Goal: Task Accomplishment & Management: Complete application form

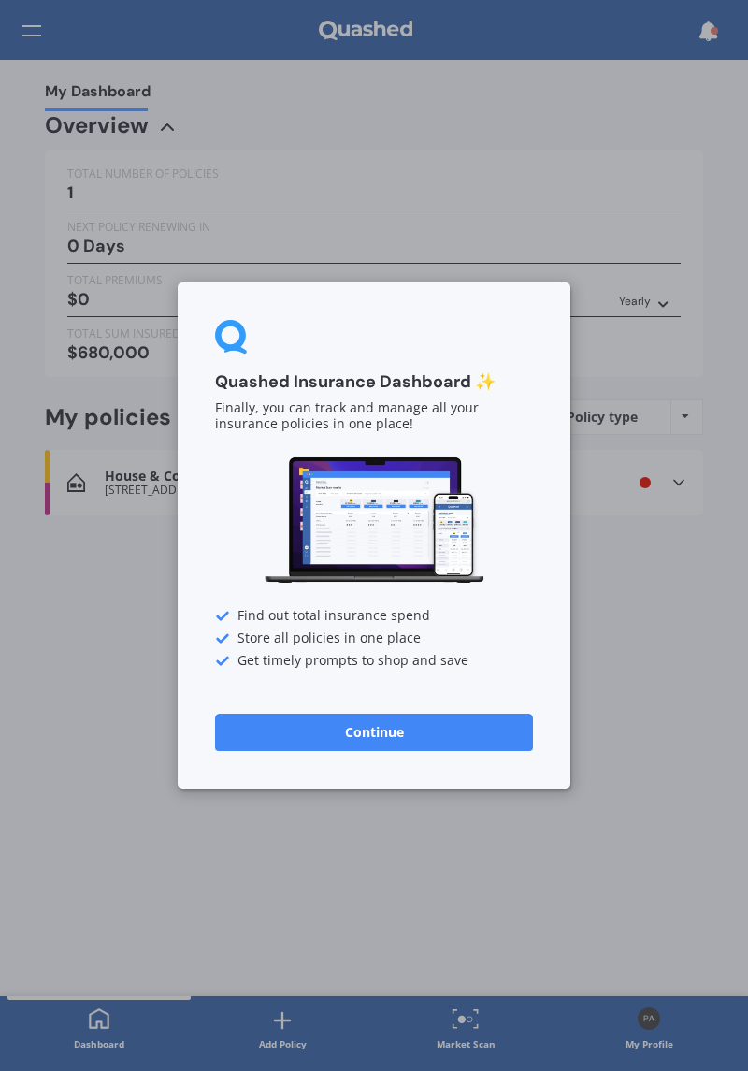
click at [400, 735] on button "Continue" at bounding box center [374, 732] width 318 height 37
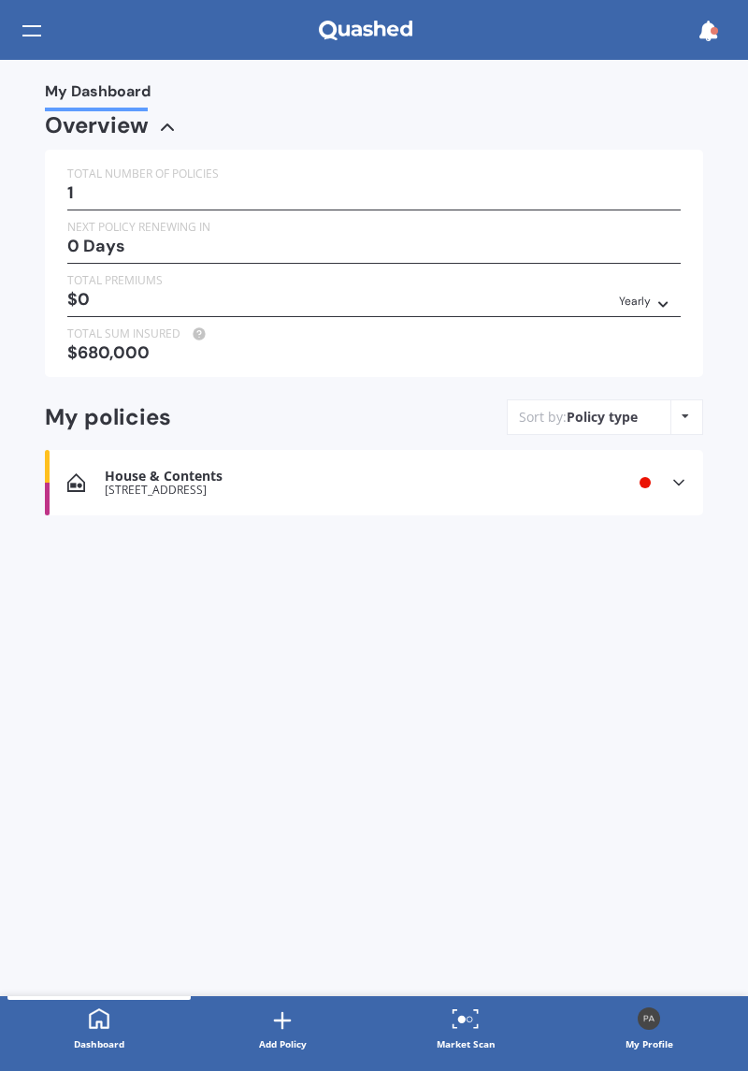
click at [436, 485] on div "[STREET_ADDRESS]" at bounding box center [334, 490] width 458 height 13
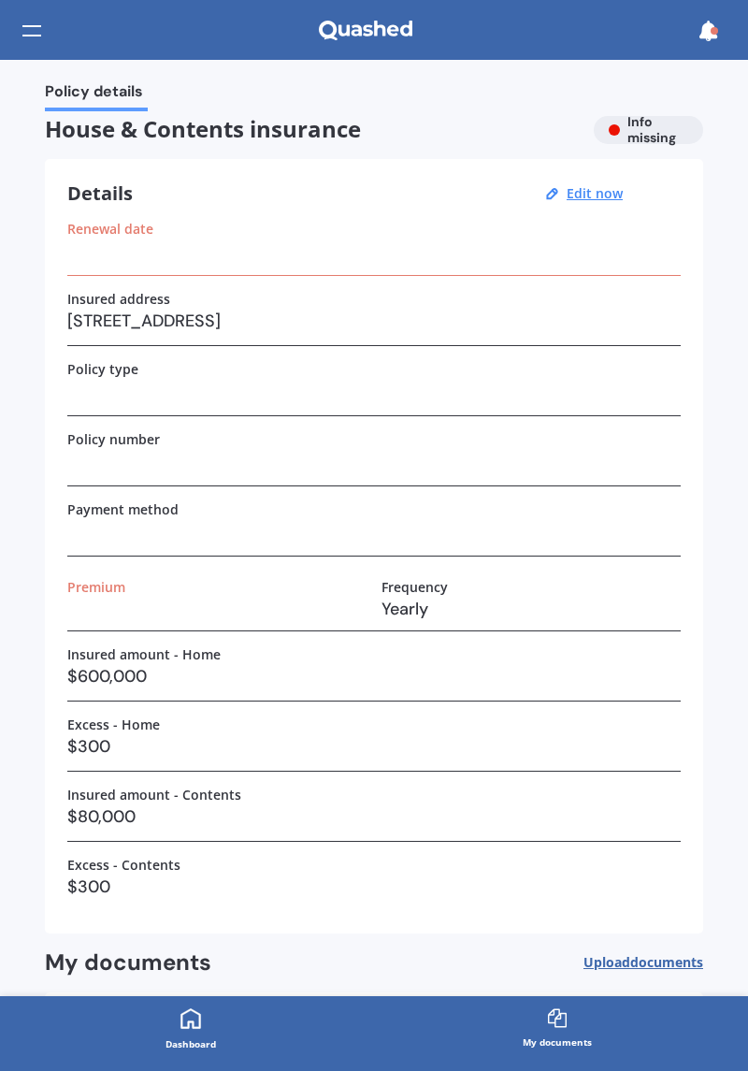
click at [571, 201] on u "Edit now" at bounding box center [595, 193] width 56 height 18
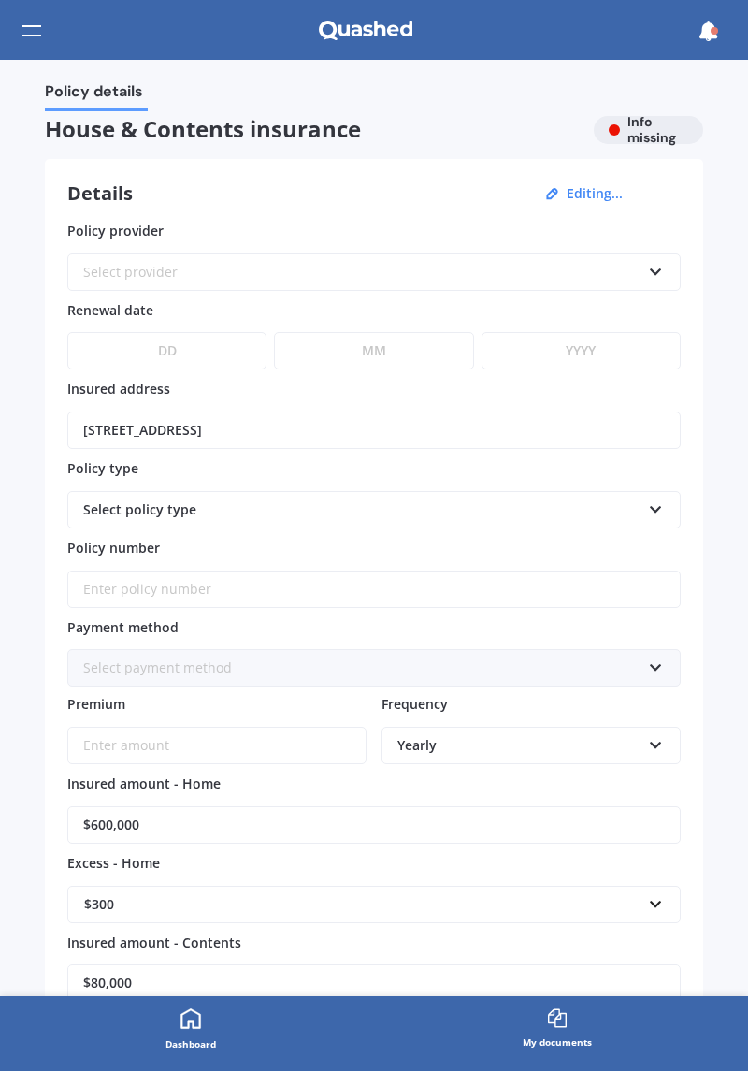
click at [139, 282] on div "Select provider AA AMI AMP ANZ ASB Ando BNZ Co-Operative Bank FMG Initio Kiwiba…" at bounding box center [374, 271] width 614 height 37
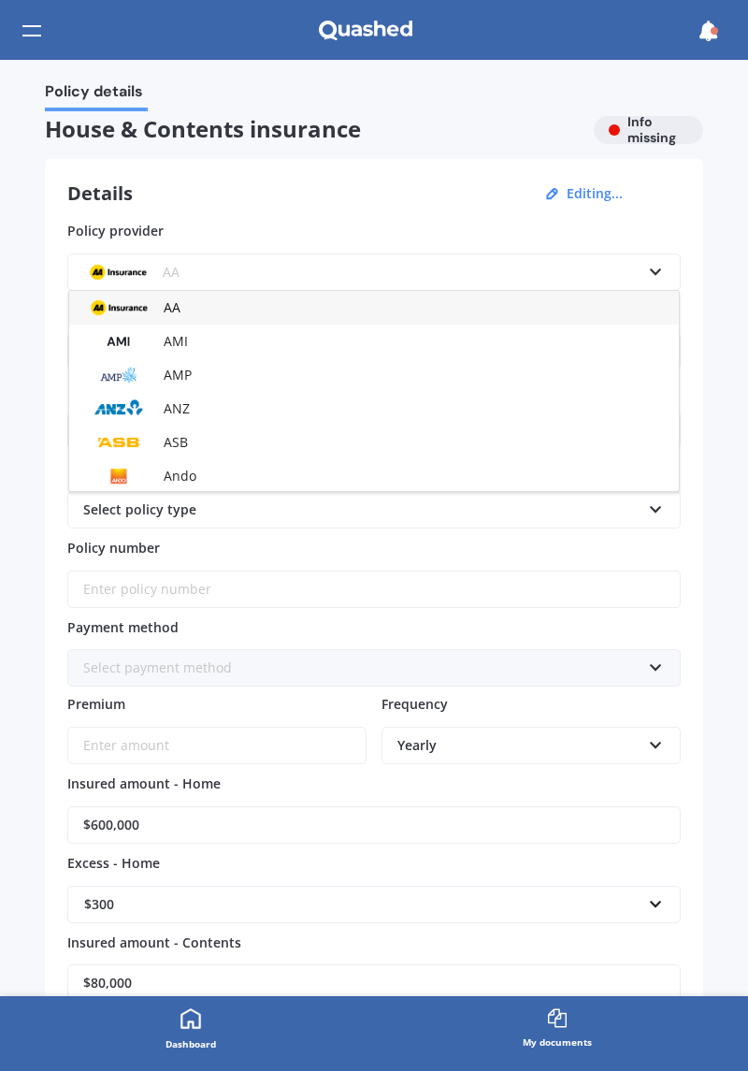
click at [157, 315] on div "AA" at bounding box center [374, 308] width 610 height 34
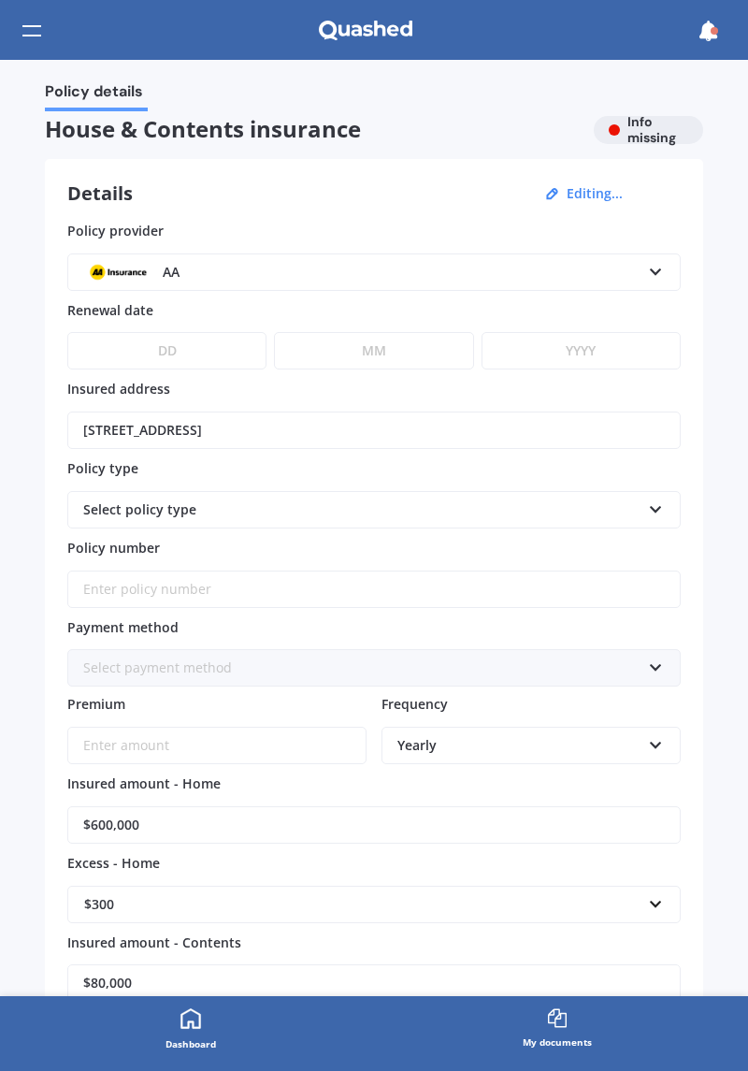
click at [168, 353] on select "DD 01 02 03 04 05 06 07 08 09 10 11 12 13 14 15 16 17 18 19 20 21 22 23 24 25 2…" at bounding box center [166, 350] width 199 height 37
select select "20"
click at [67, 332] on select "DD 01 02 03 04 05 06 07 08 09 10 11 12 13 14 15 16 17 18 19 20 21 22 23 24 25 2…" at bounding box center [166, 350] width 199 height 37
click at [380, 361] on select "MM 01 02 03 04 05 06 07 08 09 10 11 12" at bounding box center [373, 350] width 199 height 37
select select "12"
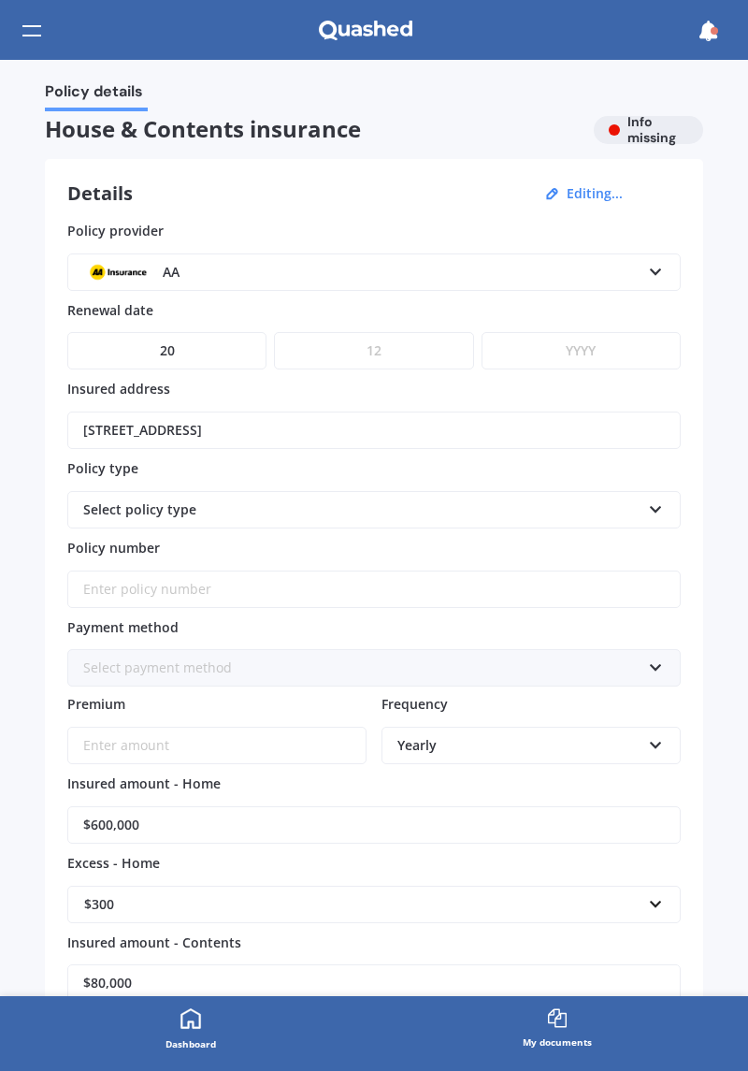
click at [274, 332] on select "MM 01 02 03 04 05 06 07 08 09 10 11 12" at bounding box center [373, 350] width 199 height 37
click at [586, 345] on select "YYYY 2027 2026 2025 2024 2023 2022 2021 2020 2019 2018 2017 2016 2015 2014 2013…" at bounding box center [581, 350] width 199 height 37
select select "2025"
click at [482, 332] on select "YYYY 2027 2026 2025 2024 2023 2022 2021 2020 2019 2018 2017 2016 2015 2014 2013…" at bounding box center [581, 350] width 199 height 37
click at [648, 499] on icon at bounding box center [656, 505] width 16 height 13
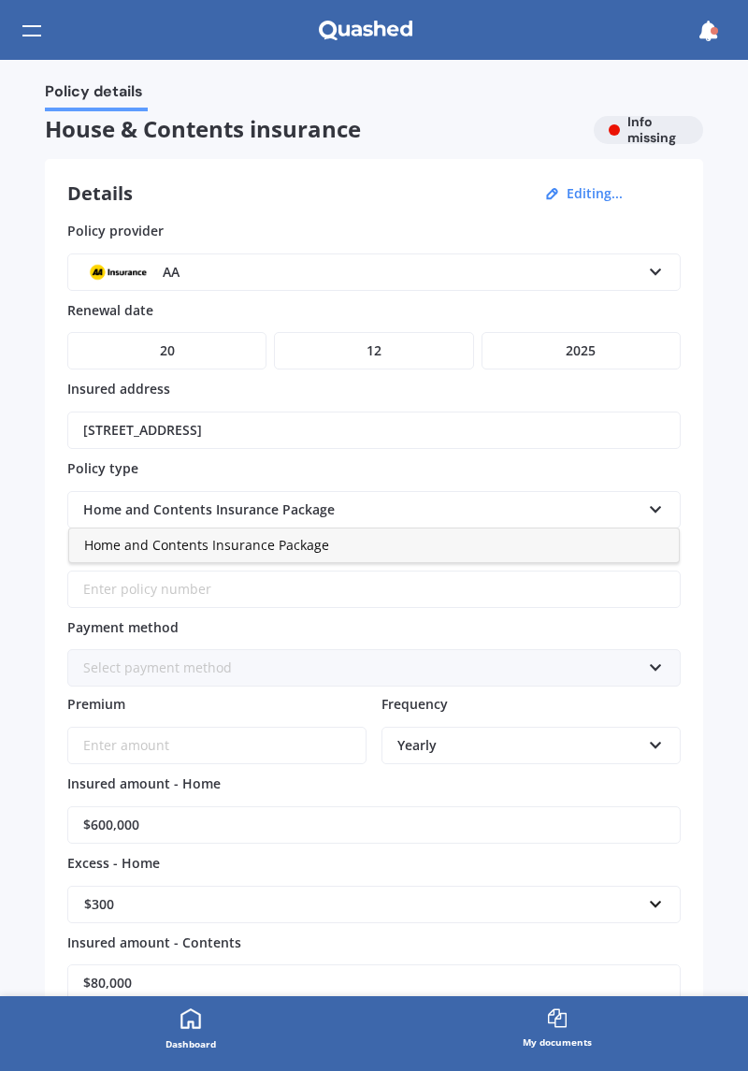
click at [445, 546] on div "Home and Contents Insurance Package" at bounding box center [374, 545] width 610 height 34
click at [665, 660] on div "Select payment method Direct debit - bank account Direct debit - credit/debit c…" at bounding box center [374, 667] width 614 height 37
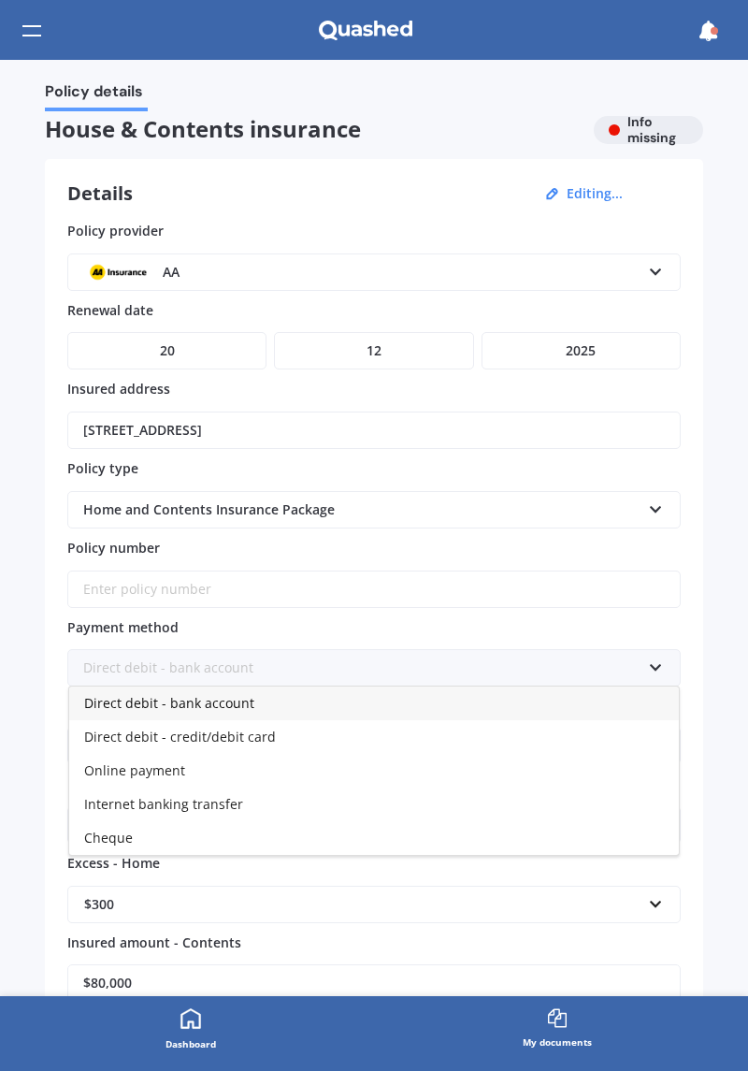
click at [268, 730] on div "Direct debit - credit/debit card" at bounding box center [374, 737] width 610 height 34
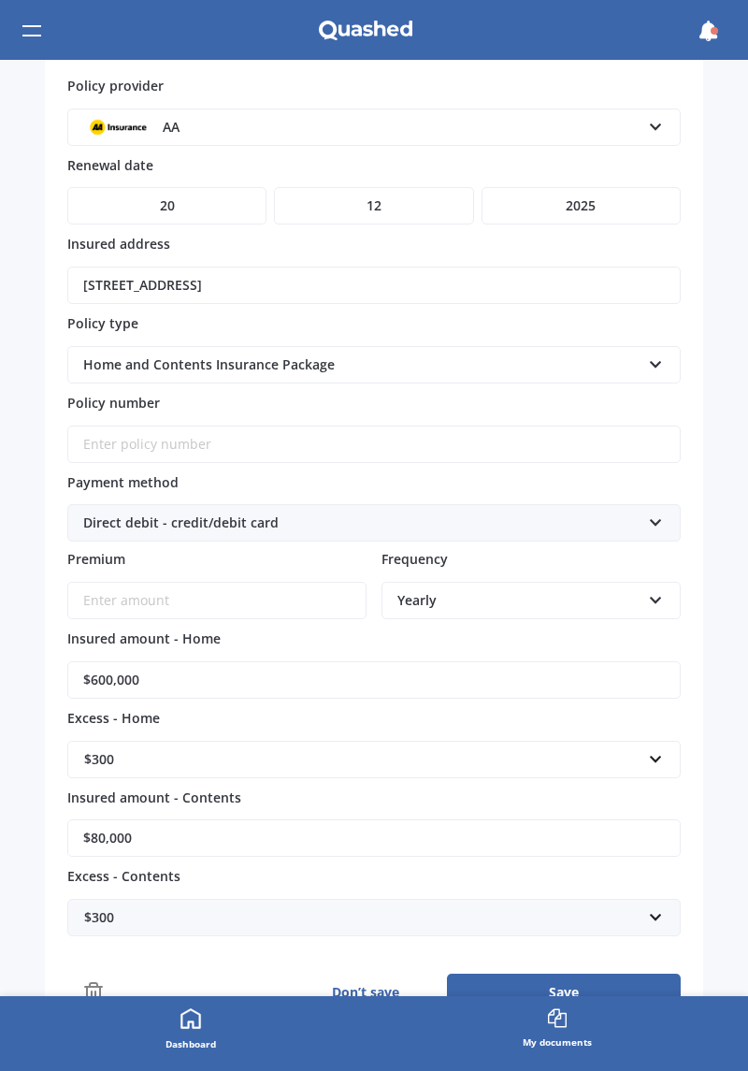
scroll to position [146, 0]
click at [146, 581] on input "Premium" at bounding box center [216, 599] width 299 height 37
type input "$232.58"
click at [613, 589] on div "Yearly" at bounding box center [519, 599] width 243 height 21
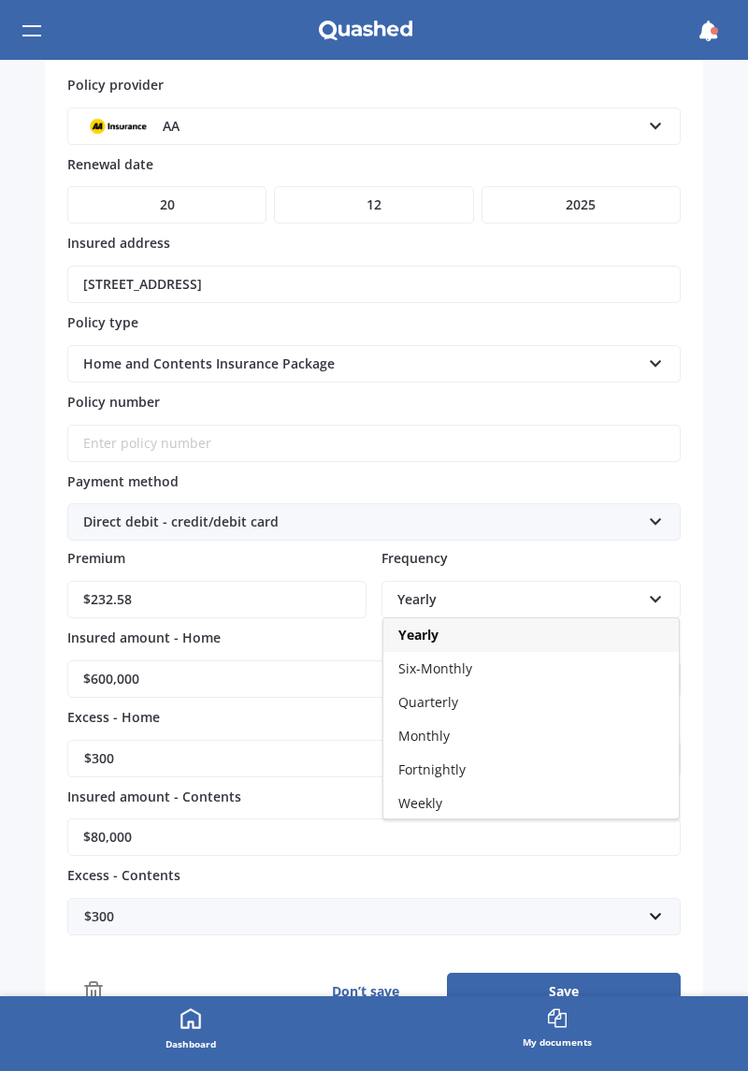
click at [421, 731] on div "Monthly" at bounding box center [531, 736] width 296 height 34
click at [210, 673] on input "$600,000" at bounding box center [374, 678] width 614 height 37
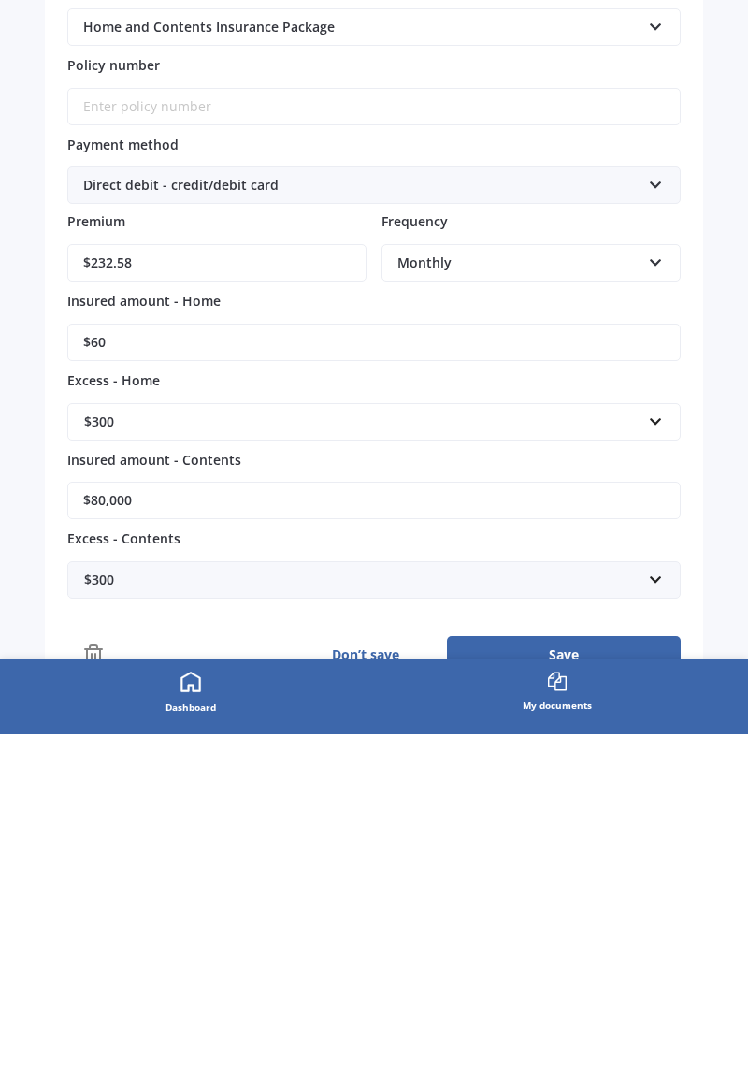
type input "$6"
type input "$538,300"
click at [208, 825] on input "$80,000" at bounding box center [374, 836] width 614 height 37
type input "$89,900"
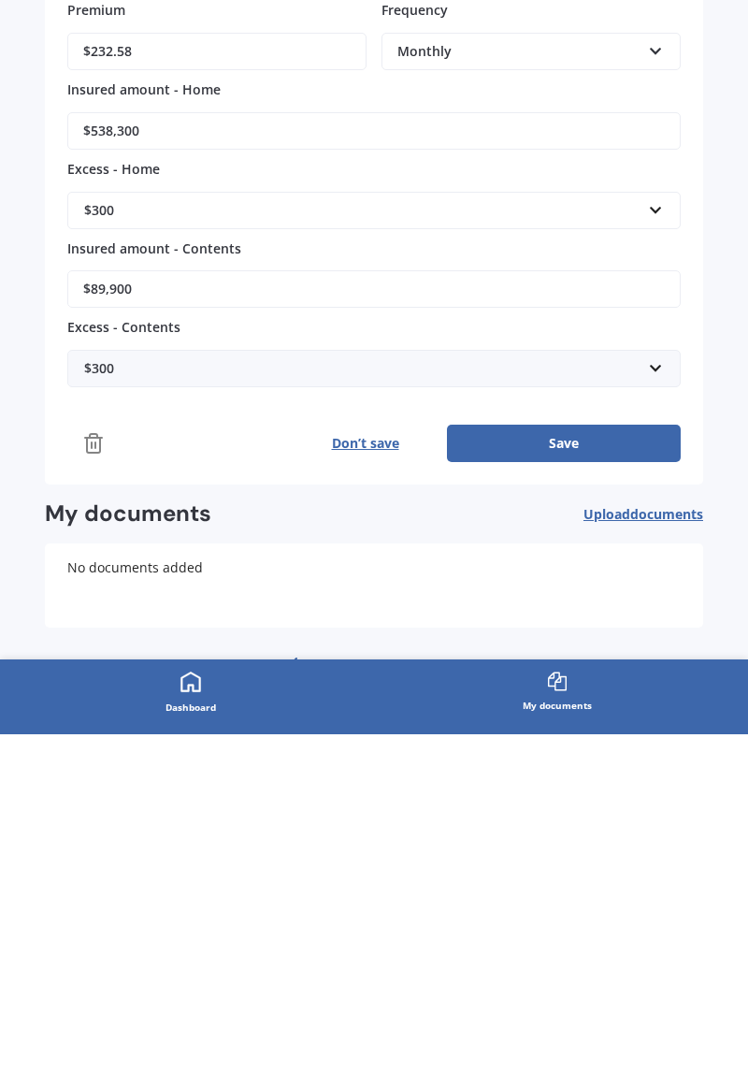
scroll to position [366, 0]
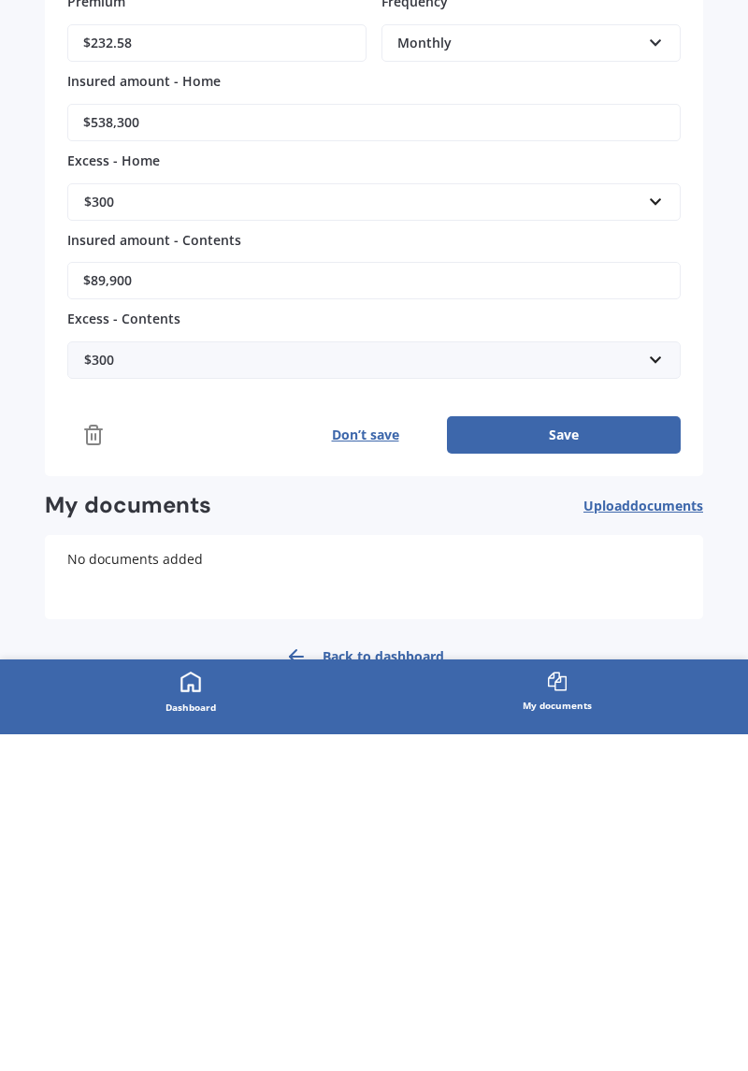
click at [589, 753] on button "Save" at bounding box center [564, 771] width 234 height 37
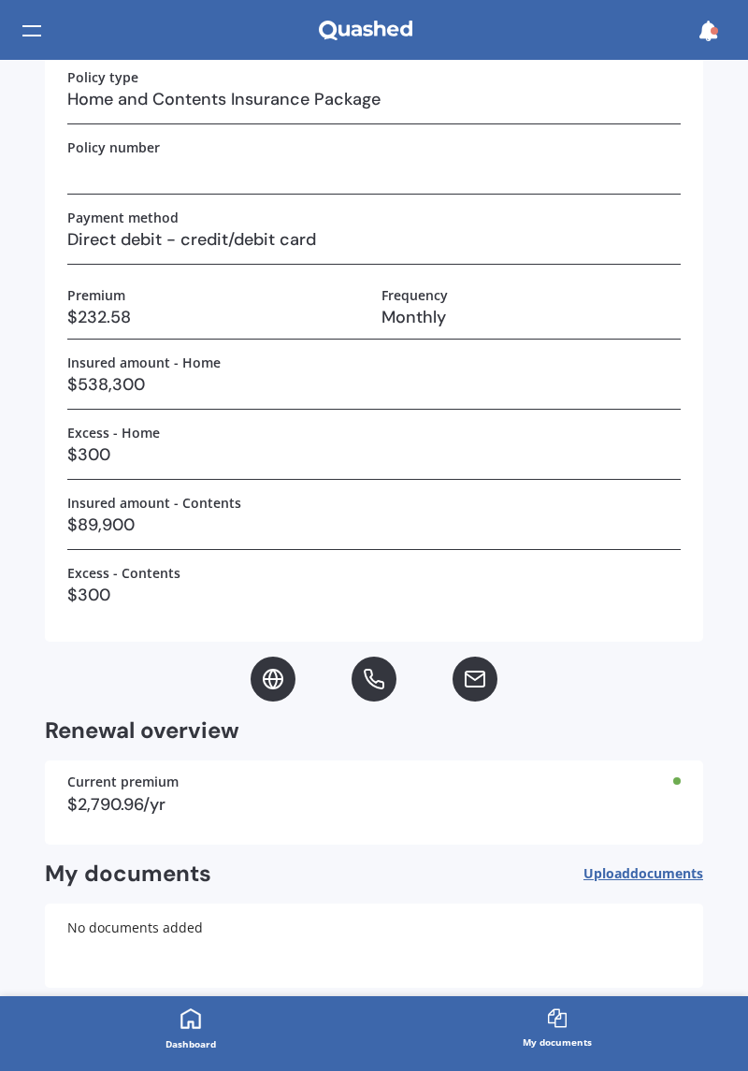
scroll to position [340, 0]
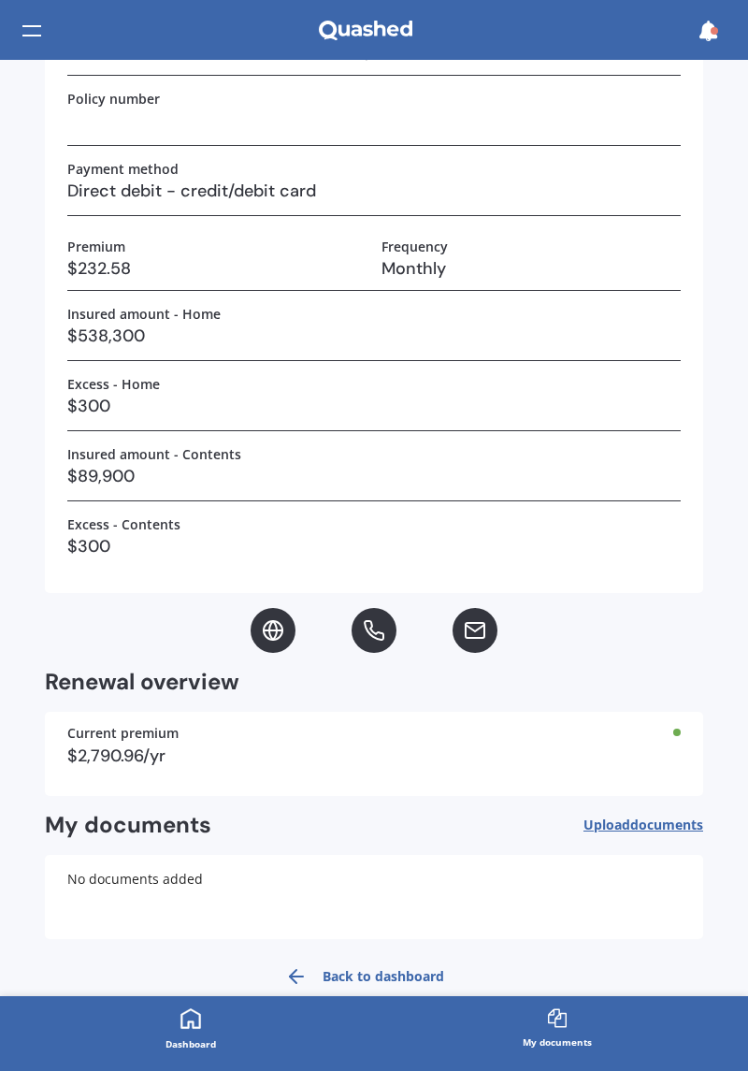
click at [208, 1040] on div "Dashboard" at bounding box center [191, 1043] width 51 height 19
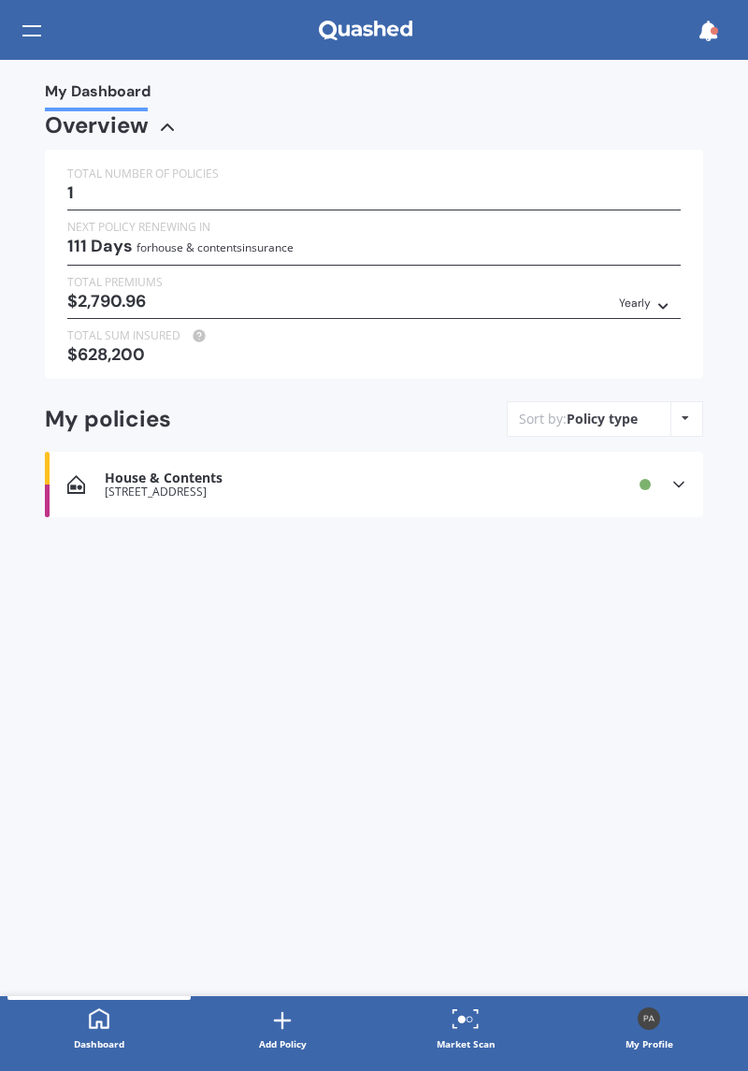
click at [294, 1023] on icon at bounding box center [282, 1020] width 26 height 26
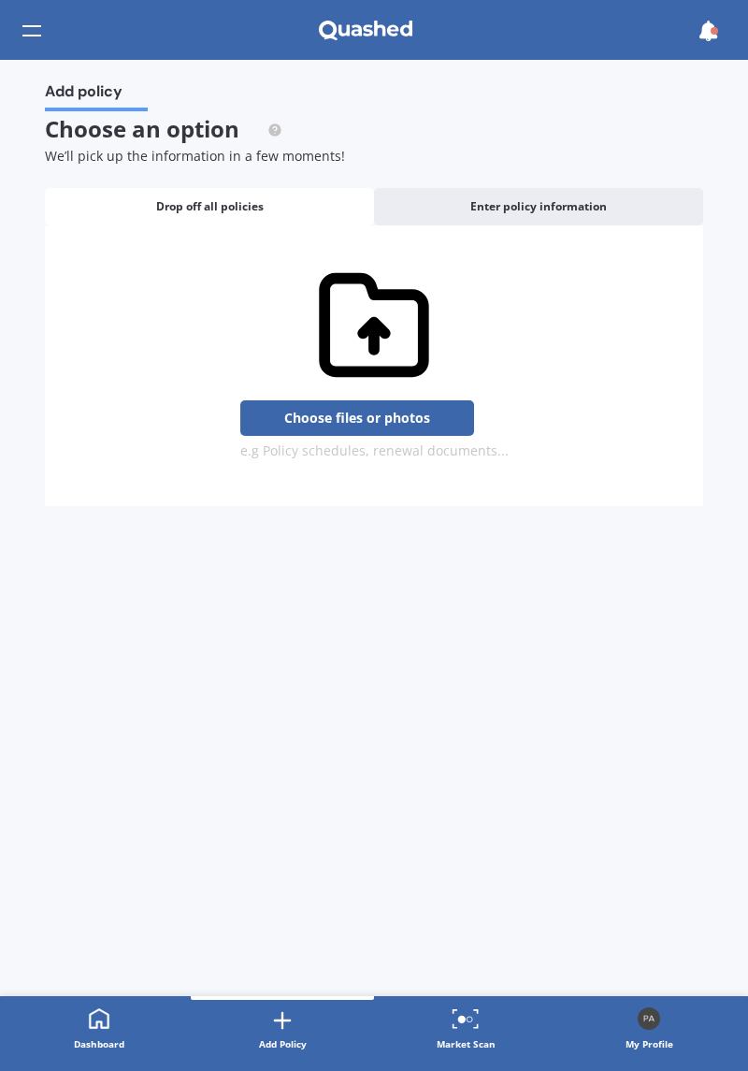
click at [574, 213] on span "Enter policy information" at bounding box center [538, 206] width 137 height 13
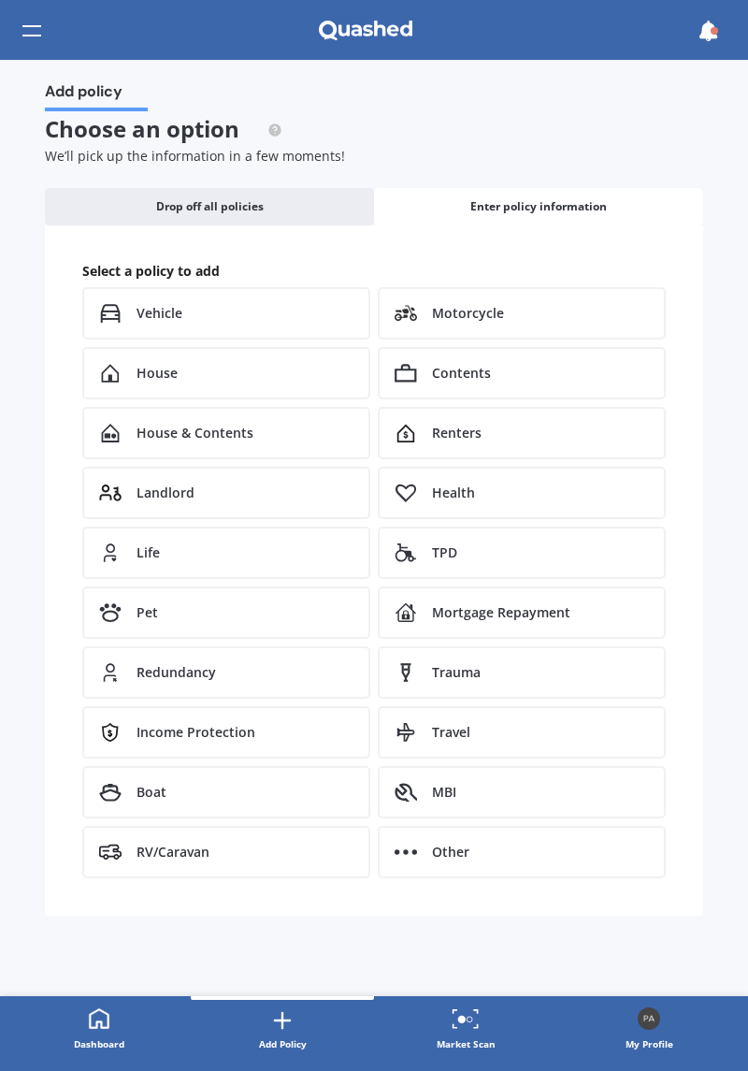
click at [228, 308] on div "Vehicle" at bounding box center [226, 313] width 288 height 52
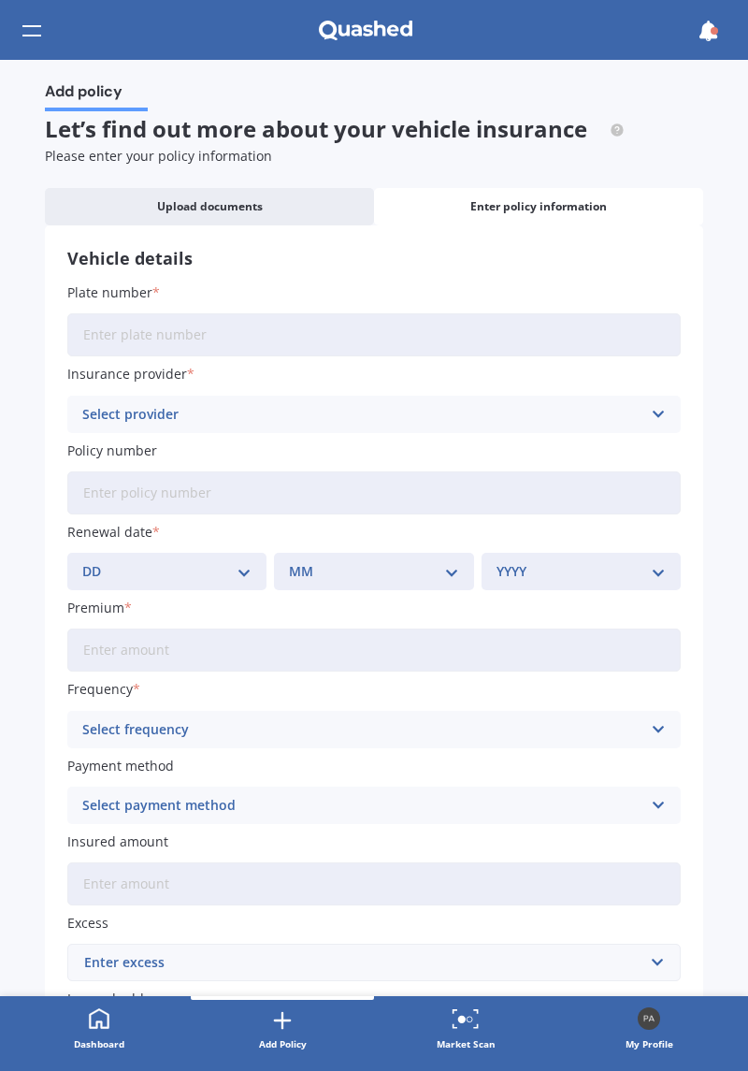
click at [133, 337] on input "Plate number" at bounding box center [374, 334] width 614 height 43
type input "LKK96"
click at [650, 410] on icon at bounding box center [658, 414] width 16 height 21
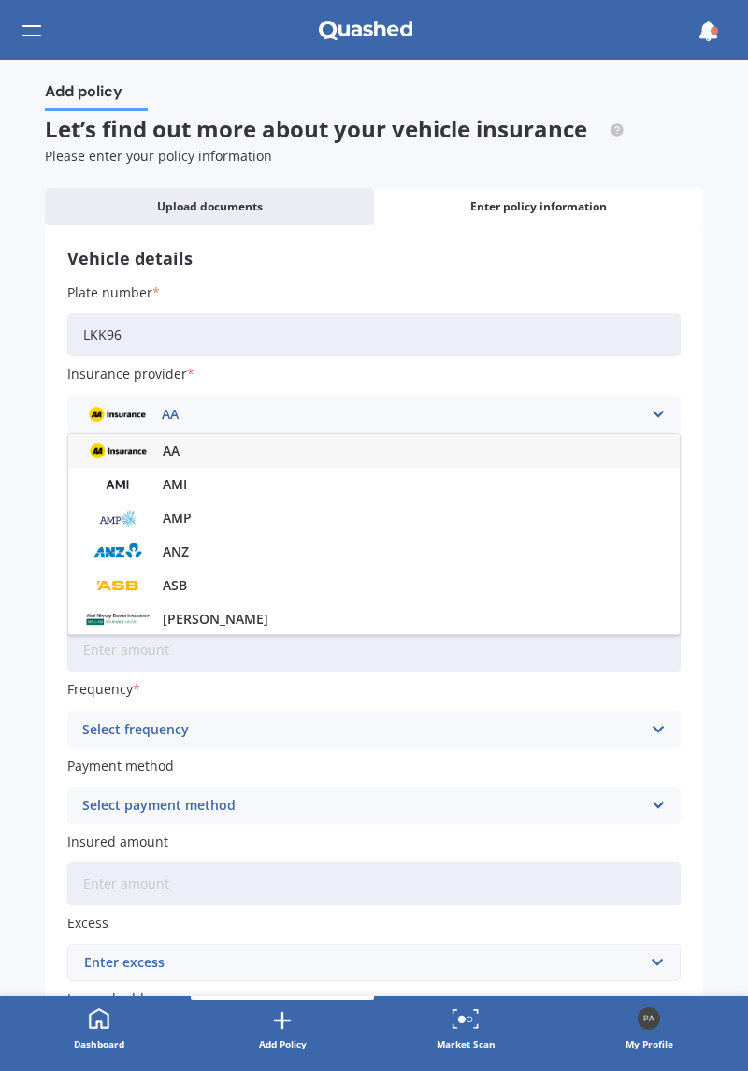
click at [222, 449] on div "AA" at bounding box center [374, 451] width 612 height 34
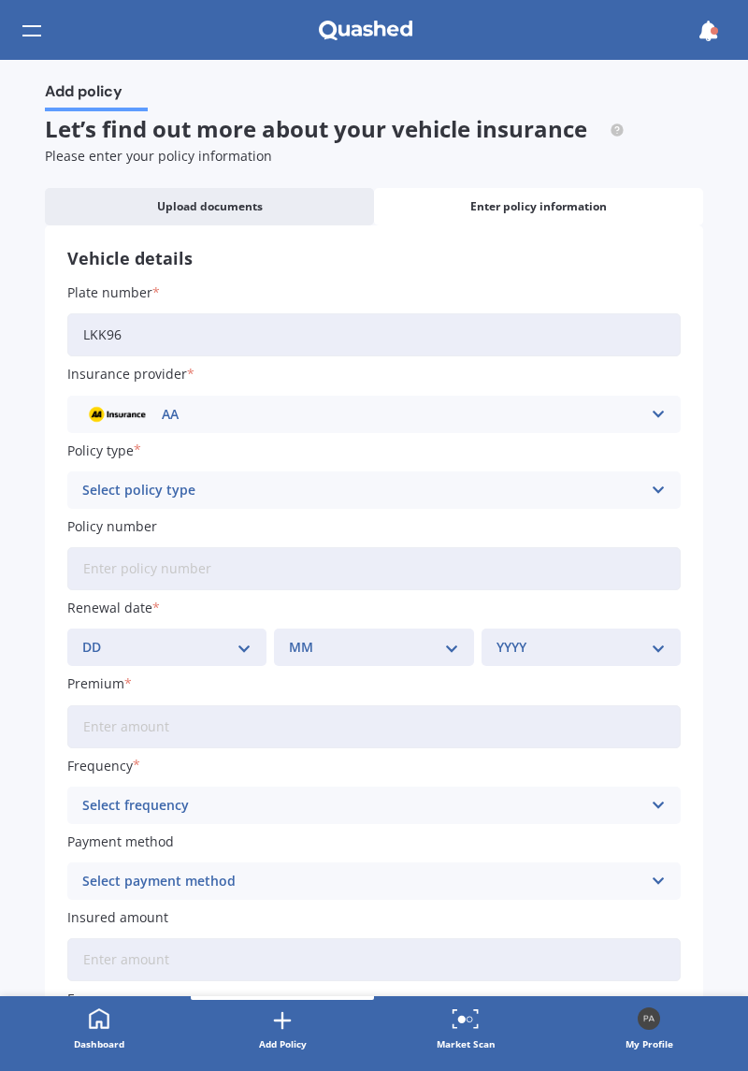
click at [651, 488] on icon at bounding box center [658, 490] width 16 height 21
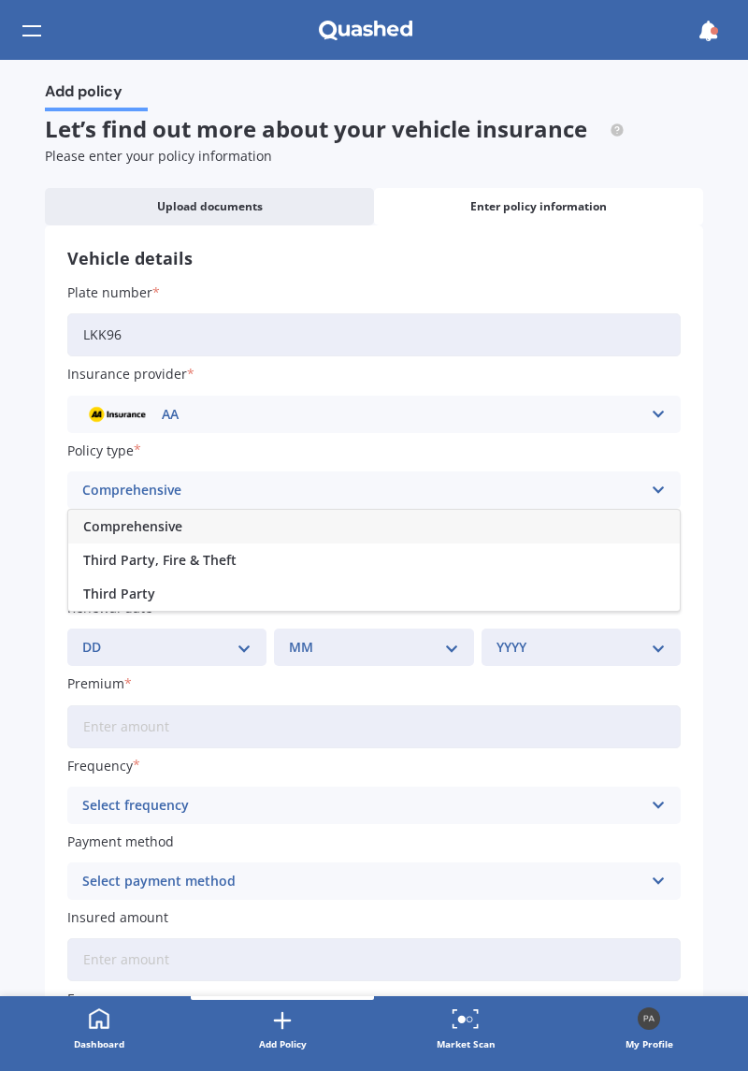
click at [254, 524] on div "Comprehensive" at bounding box center [374, 527] width 612 height 34
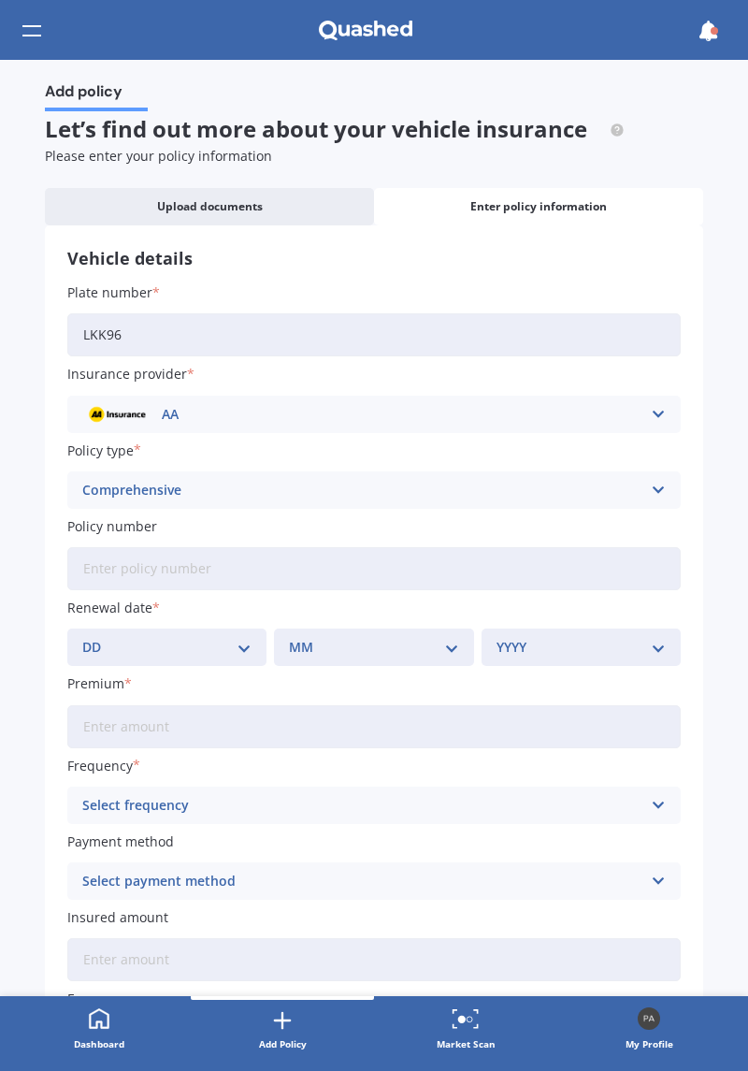
click at [244, 645] on select "DD 01 02 03 04 05 06 07 08 09 10 11 12 13 14 15 16 17 18 19 20 21 22 23 24 25 2…" at bounding box center [166, 647] width 169 height 21
select select "06"
click at [82, 637] on select "DD 01 02 03 04 05 06 07 08 09 10 11 12 13 14 15 16 17 18 19 20 21 22 23 24 25 2…" at bounding box center [166, 647] width 169 height 21
click at [436, 651] on select "MM 01 02 03 04 05 06 07 08 09 10 11 12" at bounding box center [373, 647] width 169 height 21
select select "03"
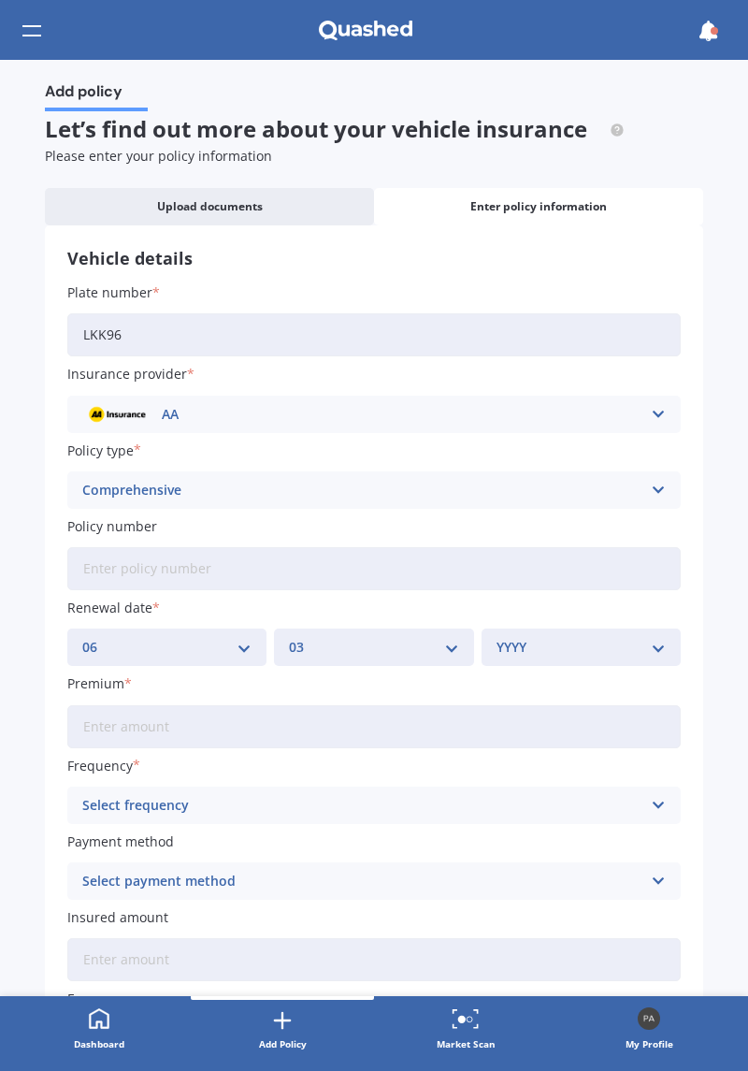
click at [289, 637] on select "MM 01 02 03 04 05 06 07 08 09 10 11 12" at bounding box center [373, 647] width 169 height 21
click at [623, 651] on select "YYYY 2027 2026 2025 2024 2023 2022 2021 2020 2019 2018 2017 2016 2015 2014 2013…" at bounding box center [581, 647] width 169 height 21
select select "2026"
click at [497, 637] on select "YYYY 2027 2026 2025 2024 2023 2022 2021 2020 2019 2018 2017 2016 2015 2014 2013…" at bounding box center [581, 647] width 169 height 21
click at [120, 714] on input "Premium" at bounding box center [374, 726] width 614 height 43
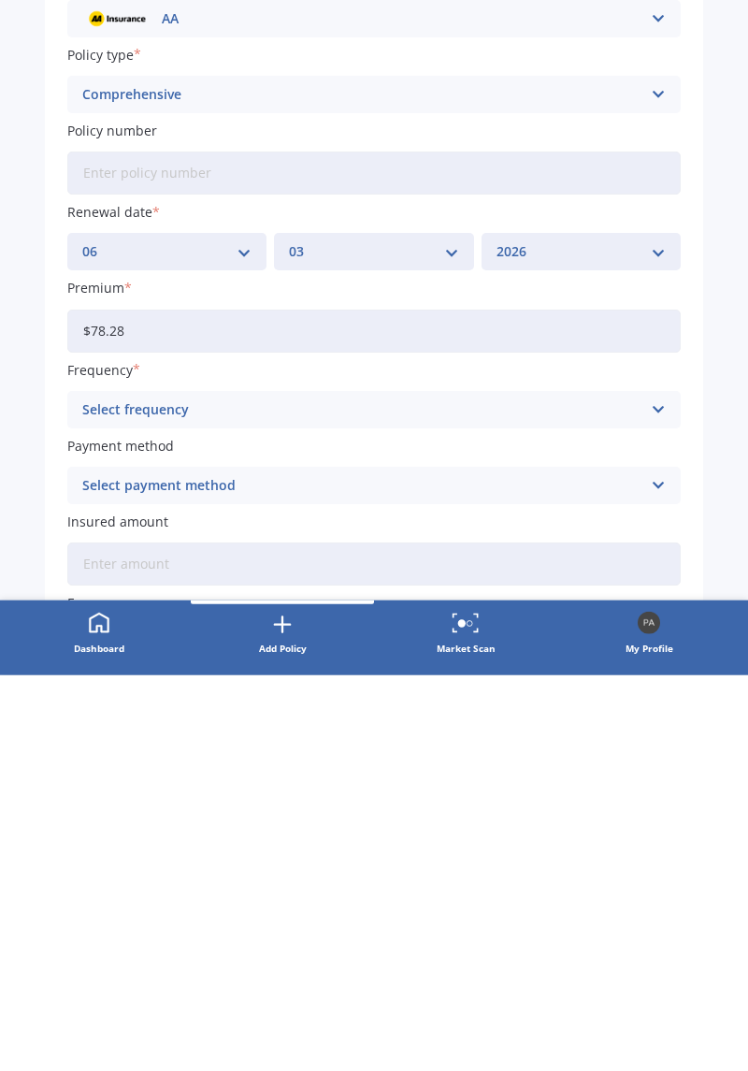
type input "$78.28"
click at [650, 803] on icon at bounding box center [658, 805] width 16 height 21
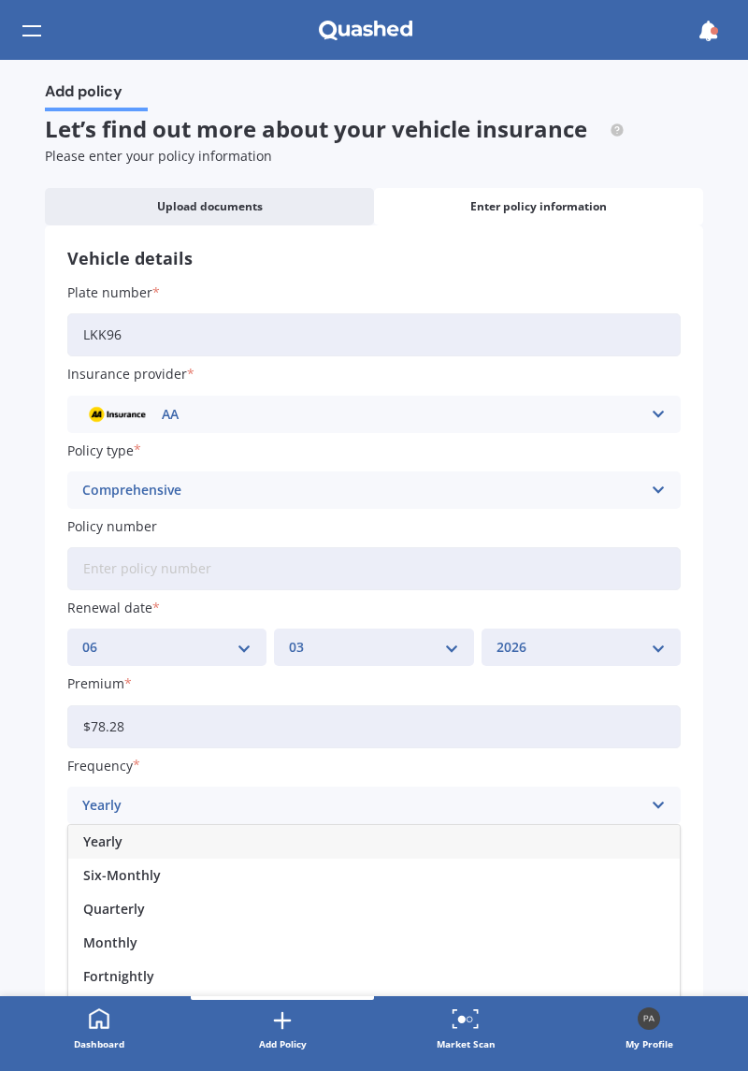
click at [142, 936] on div "Monthly" at bounding box center [374, 943] width 612 height 34
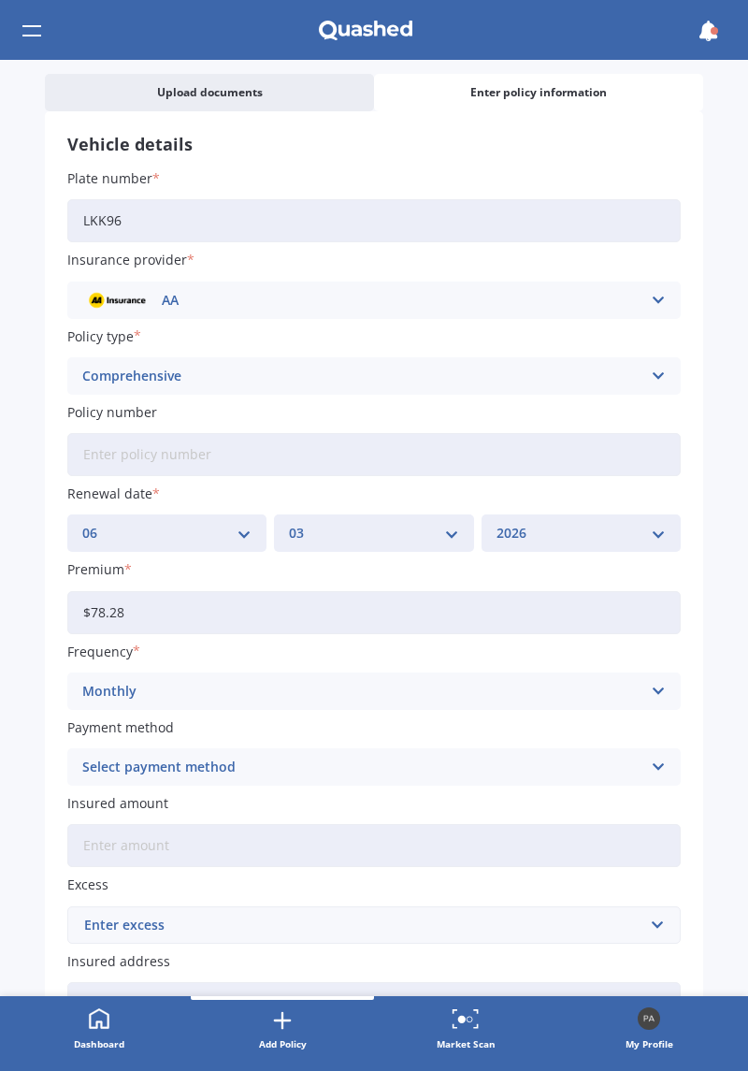
scroll to position [120, 0]
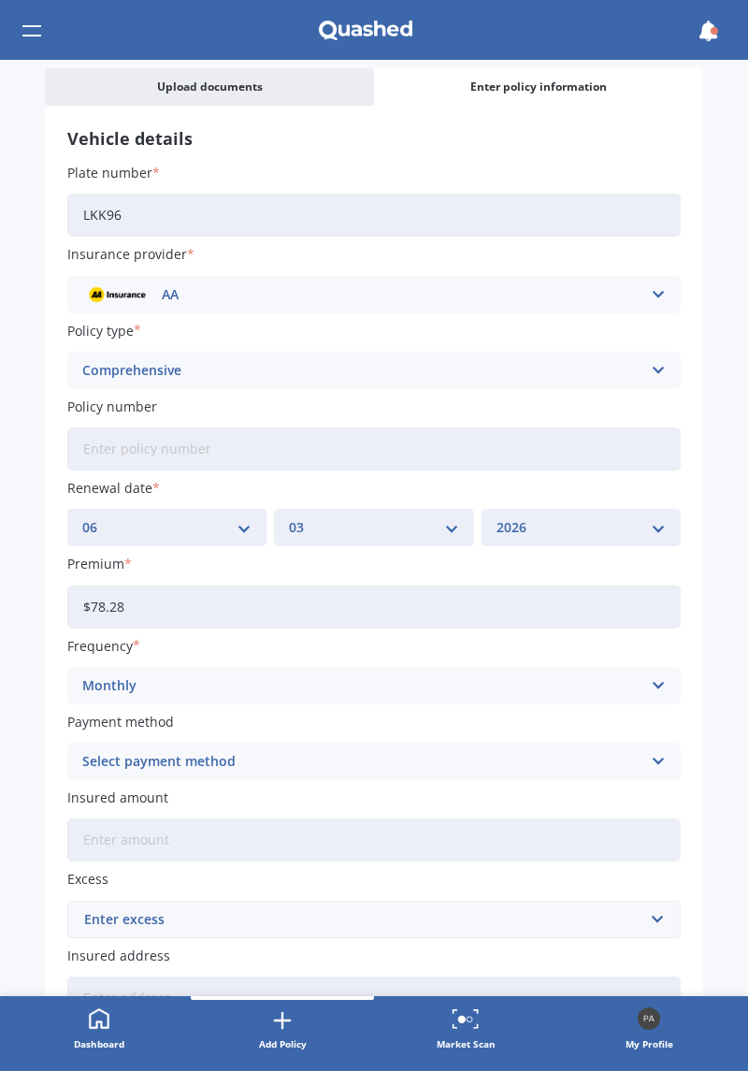
click at [650, 759] on icon at bounding box center [658, 761] width 16 height 21
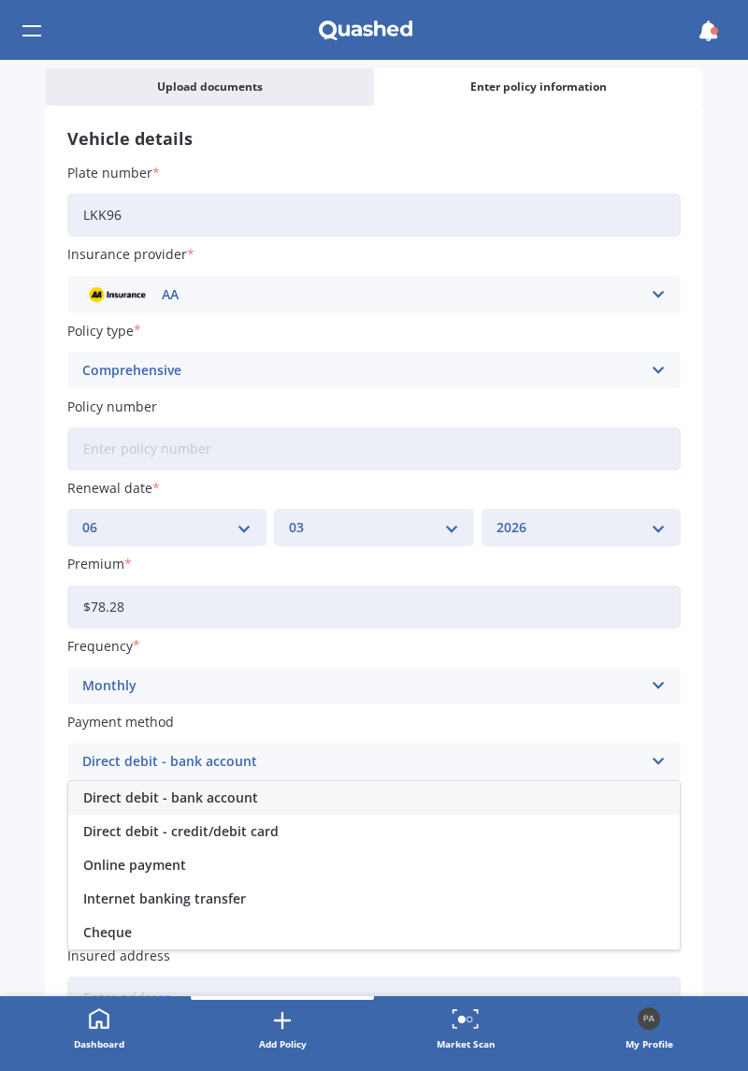
click at [260, 833] on span "Direct debit - credit/debit card" at bounding box center [180, 831] width 195 height 13
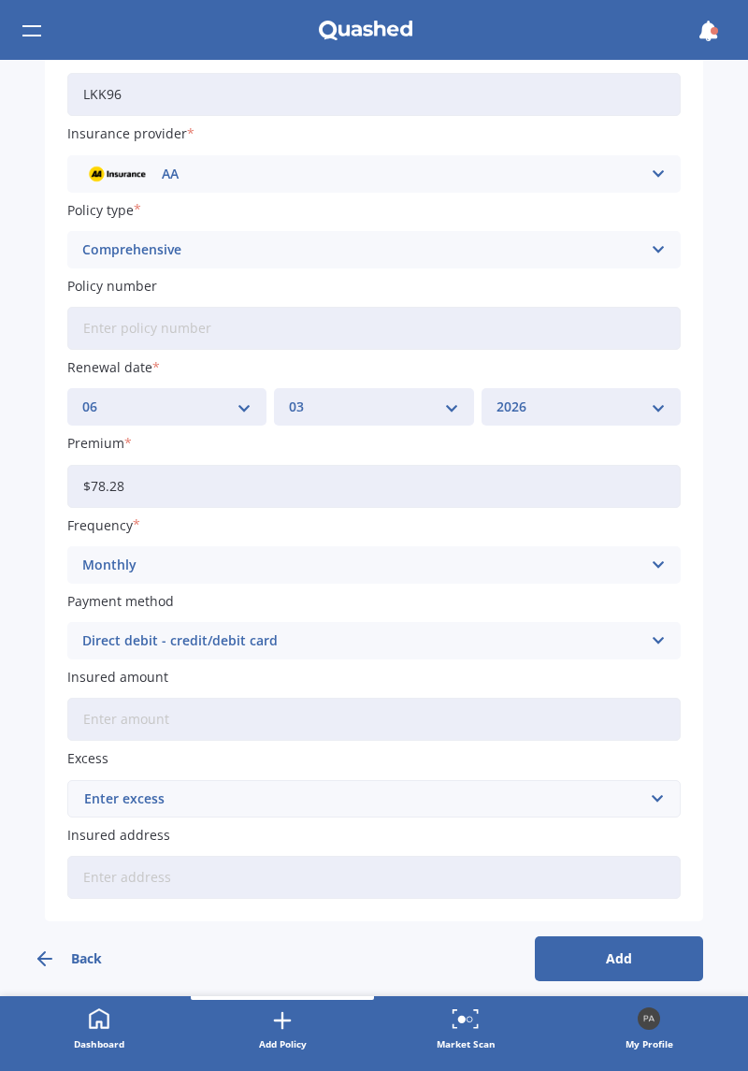
scroll to position [241, 0]
click at [143, 721] on input "Insured amount" at bounding box center [374, 718] width 614 height 43
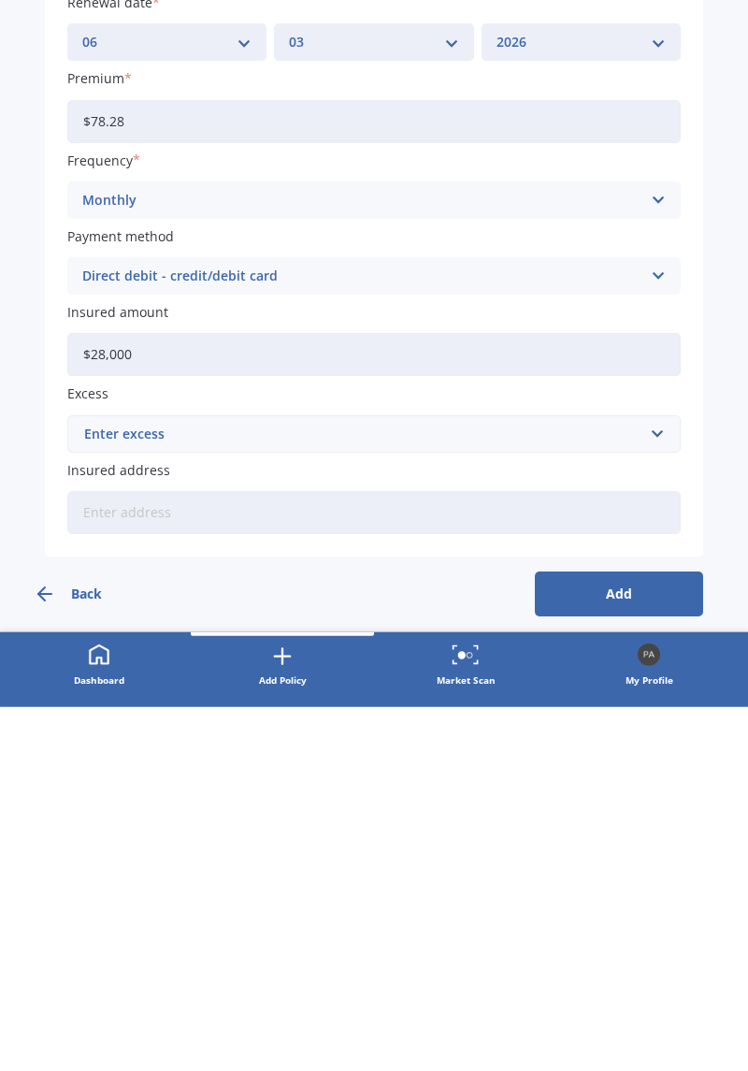
type input "$28,000"
click at [653, 794] on input "text" at bounding box center [367, 798] width 597 height 36
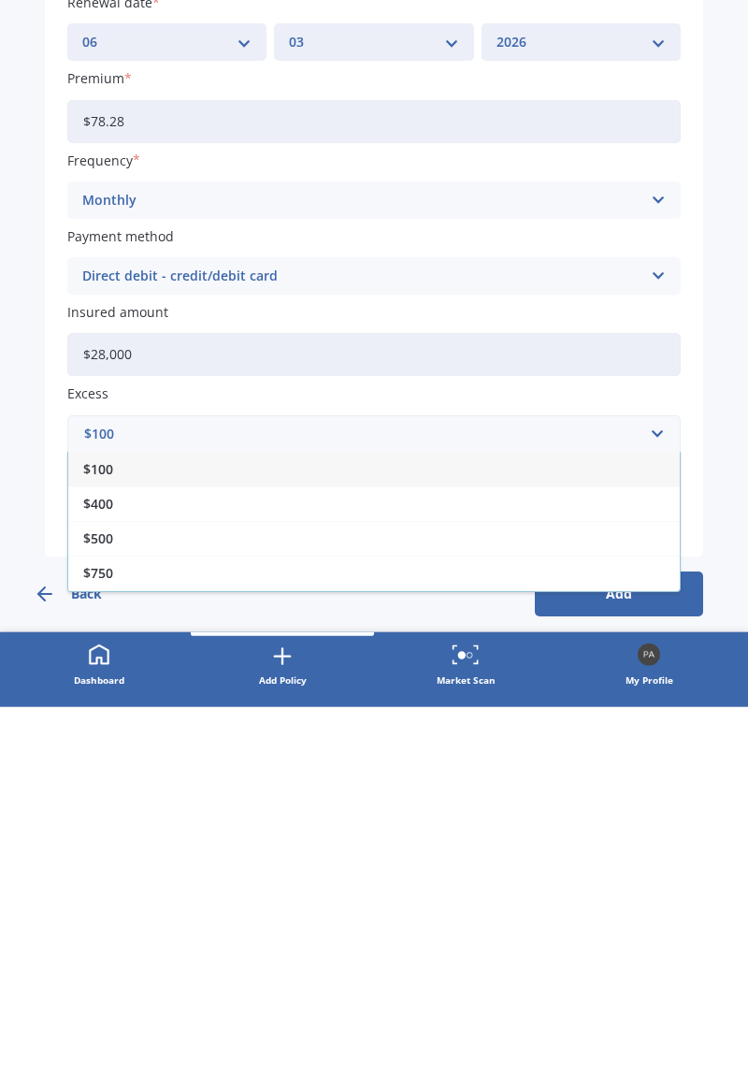
click at [120, 868] on div "$400" at bounding box center [374, 867] width 612 height 35
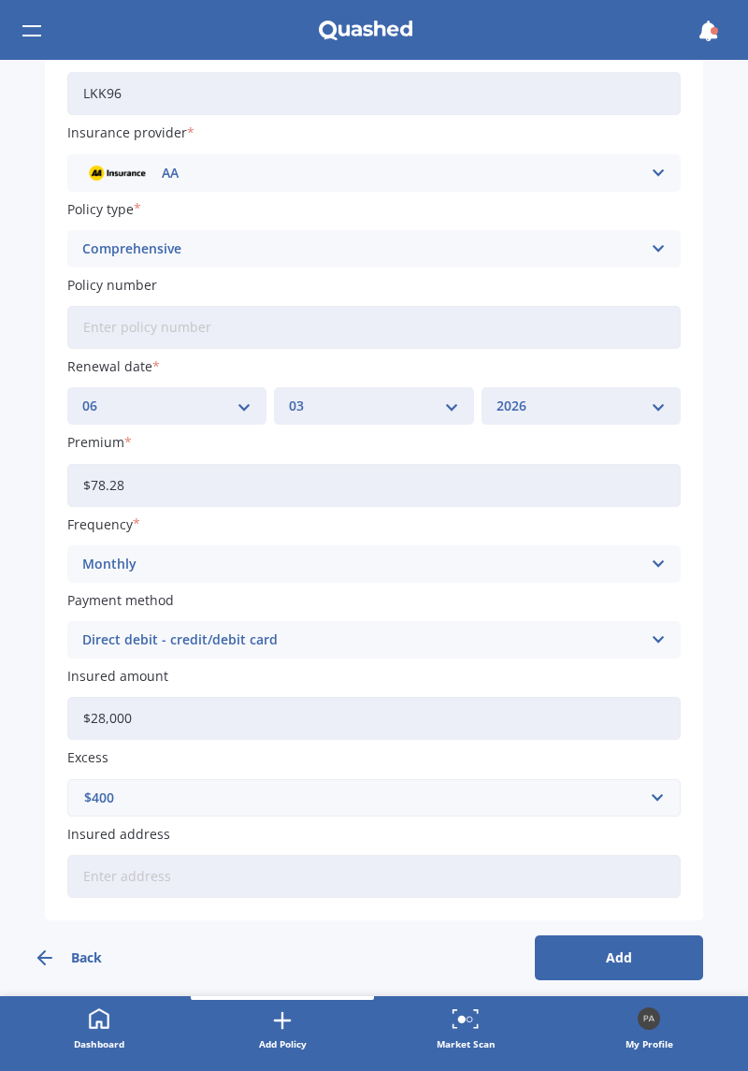
click at [286, 860] on input "Insured address" at bounding box center [374, 876] width 614 height 43
click at [198, 862] on input "[STREET_ADDRESS]" at bounding box center [374, 876] width 614 height 43
type input "[STREET_ADDRESS]"
click at [650, 962] on button "Add" at bounding box center [619, 957] width 168 height 45
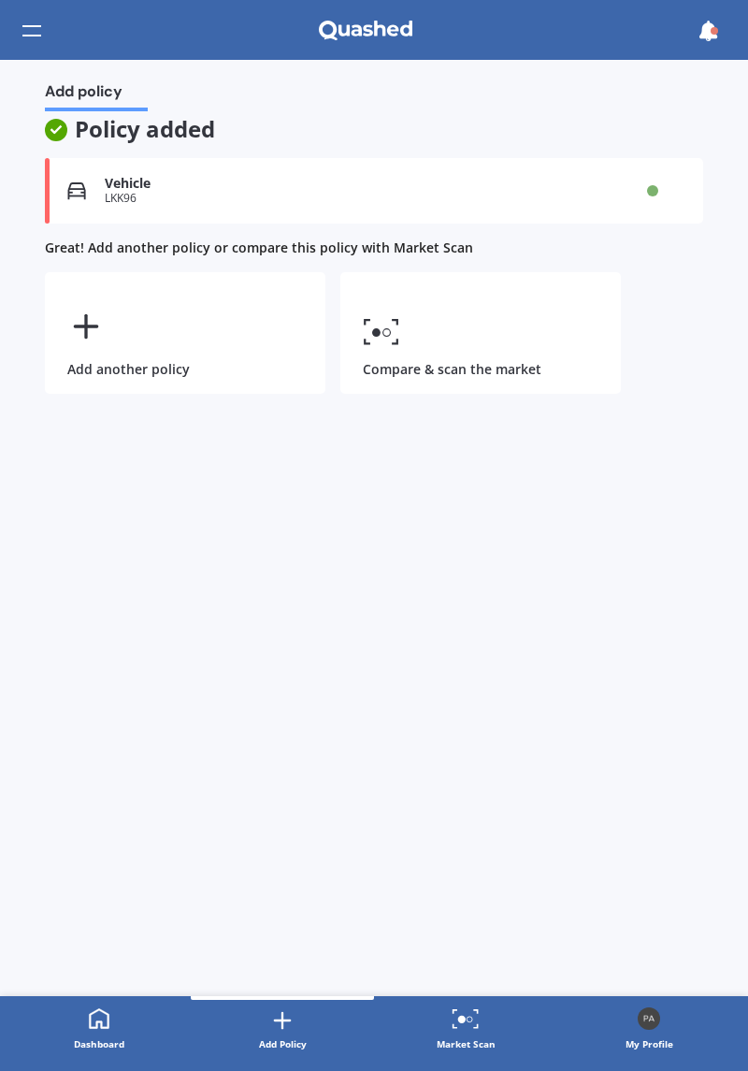
scroll to position [0, 0]
click at [167, 359] on div "Add another policy" at bounding box center [185, 333] width 281 height 122
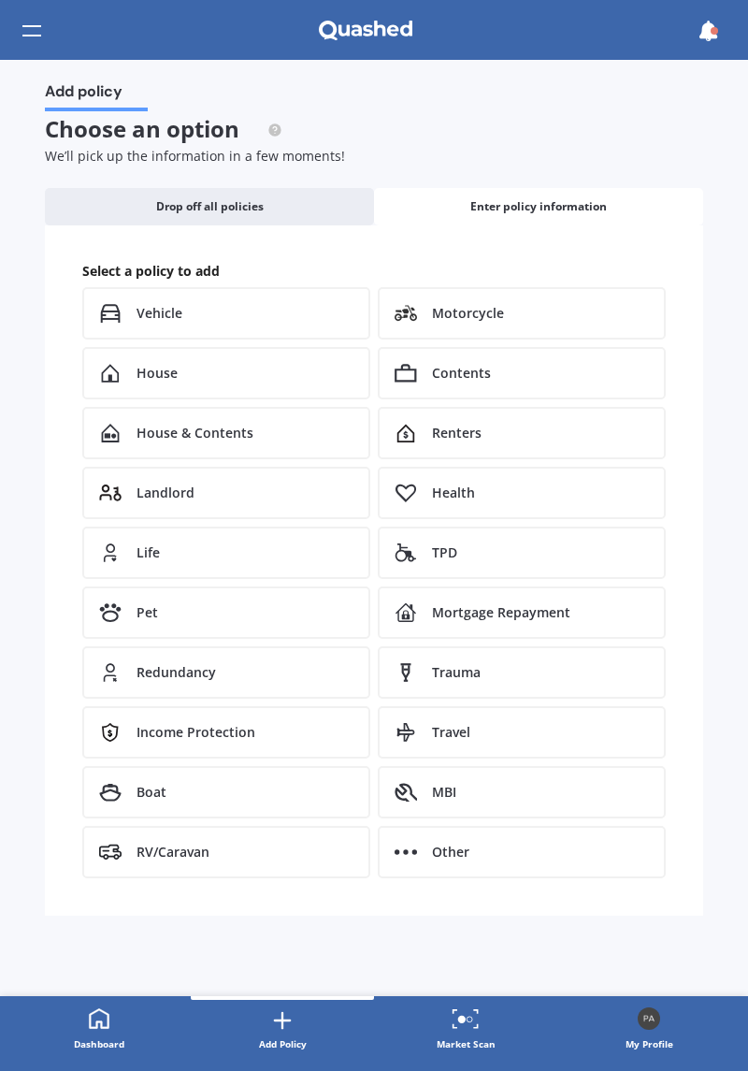
click at [258, 557] on div "Life" at bounding box center [226, 553] width 288 height 52
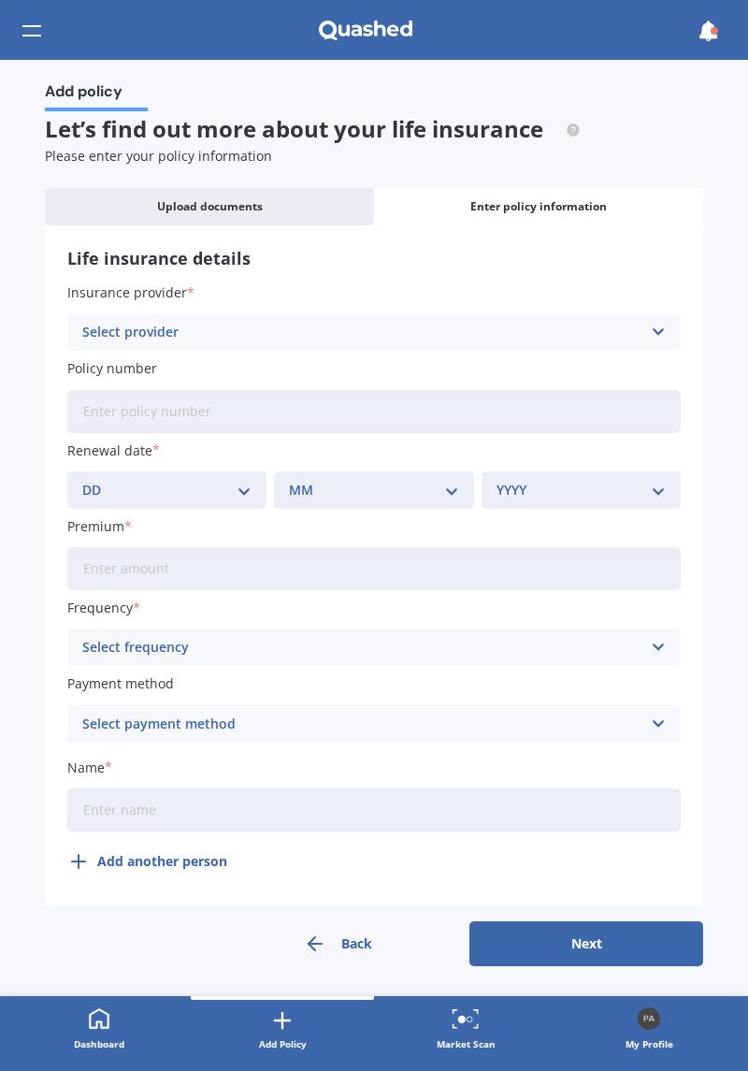
click at [662, 335] on icon at bounding box center [658, 332] width 16 height 21
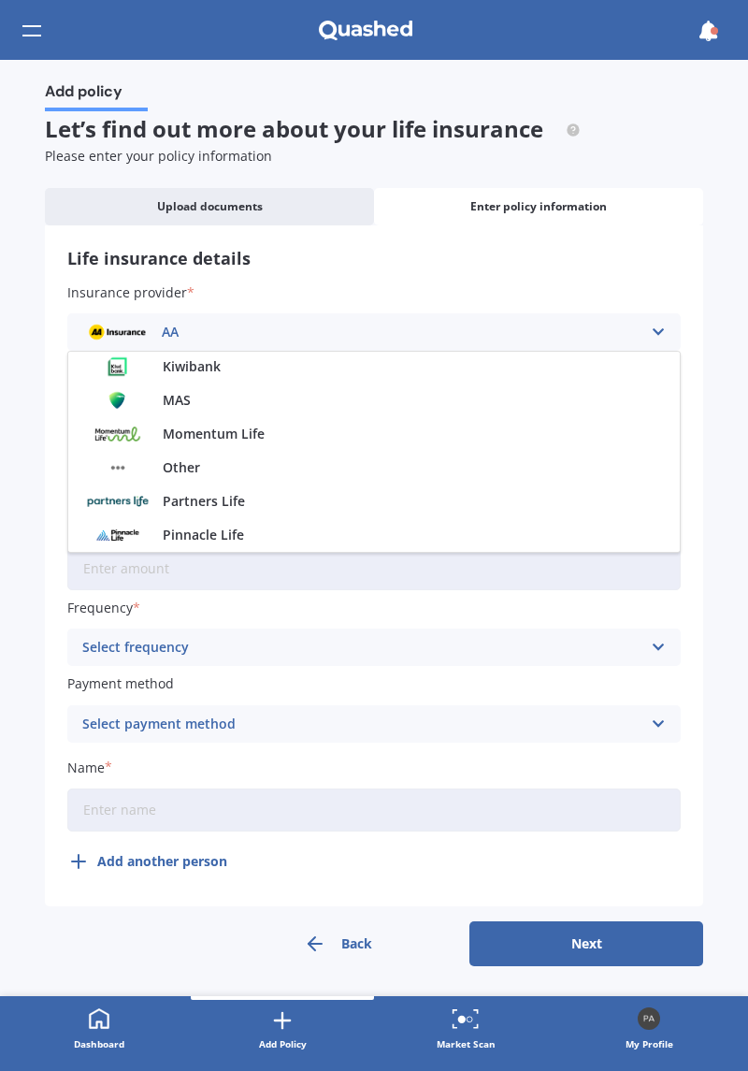
scroll to position [373, 0]
click at [252, 437] on span "Momentum Life" at bounding box center [214, 433] width 102 height 13
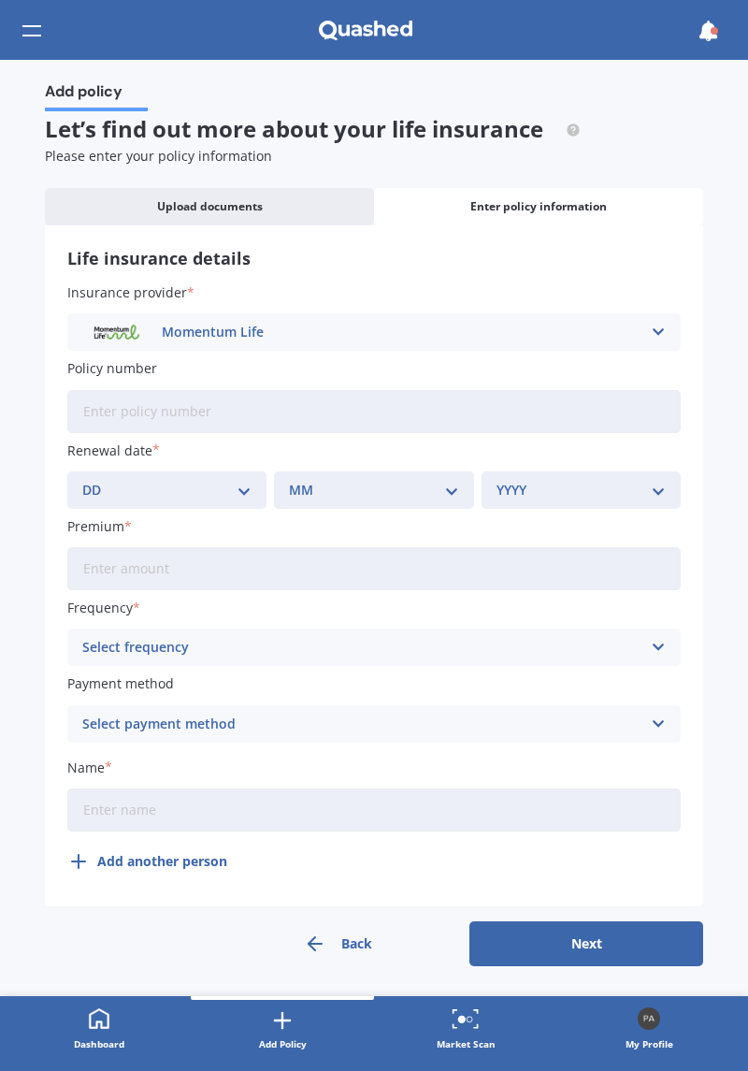
click at [251, 490] on select "DD 01 02 03 04 05 06 07 08 09 10 11 12 13 14 15 16 17 18 19 20 21 22 23 24 25 2…" at bounding box center [166, 490] width 169 height 21
select select "15"
click at [82, 480] on select "DD 01 02 03 04 05 06 07 08 09 10 11 12 13 14 15 16 17 18 19 20 21 22 23 24 25 2…" at bounding box center [166, 490] width 169 height 21
click at [419, 480] on select "MM 01 02 03 04 05 06 07 08 09 10 11 12" at bounding box center [373, 490] width 169 height 21
select select "05"
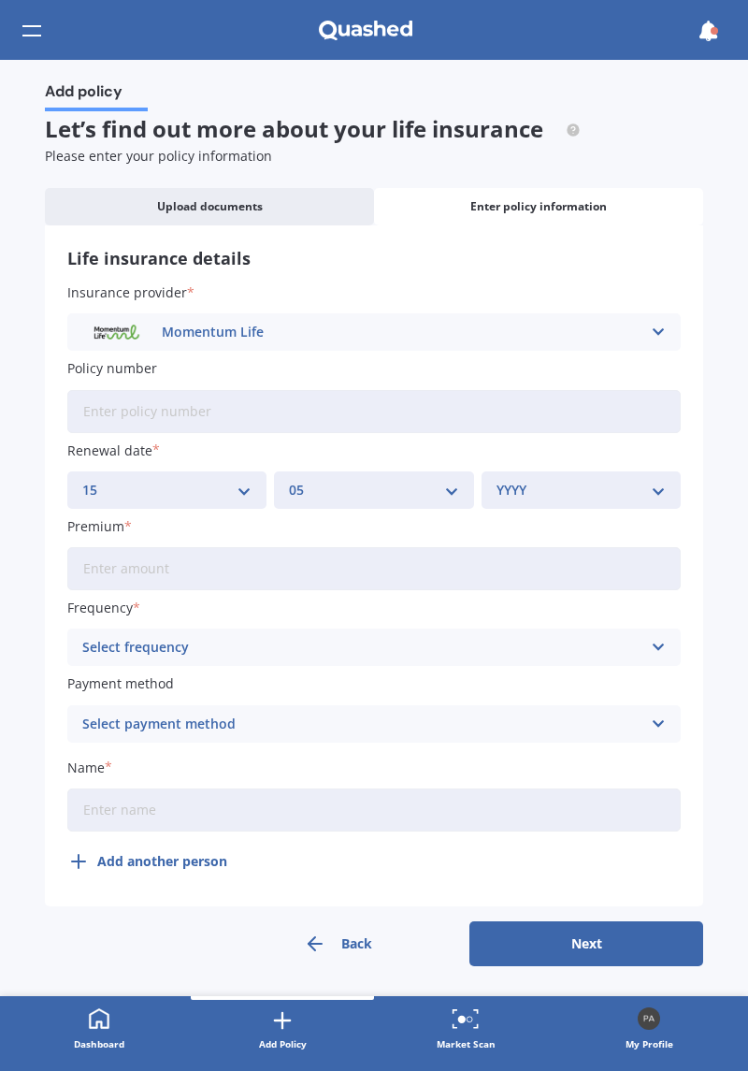
click at [289, 480] on select "MM 01 02 03 04 05 06 07 08 09 10 11 12" at bounding box center [373, 490] width 169 height 21
click at [616, 492] on select "YYYY 2027 2026 2025 2024 2023 2022 2021 2020 2019 2018 2017 2016 2015 2014 2013…" at bounding box center [581, 490] width 169 height 21
select select "2026"
click at [497, 480] on select "YYYY 2027 2026 2025 2024 2023 2022 2021 2020 2019 2018 2017 2016 2015 2014 2013…" at bounding box center [581, 490] width 169 height 21
click at [163, 566] on input "Premium" at bounding box center [374, 568] width 614 height 43
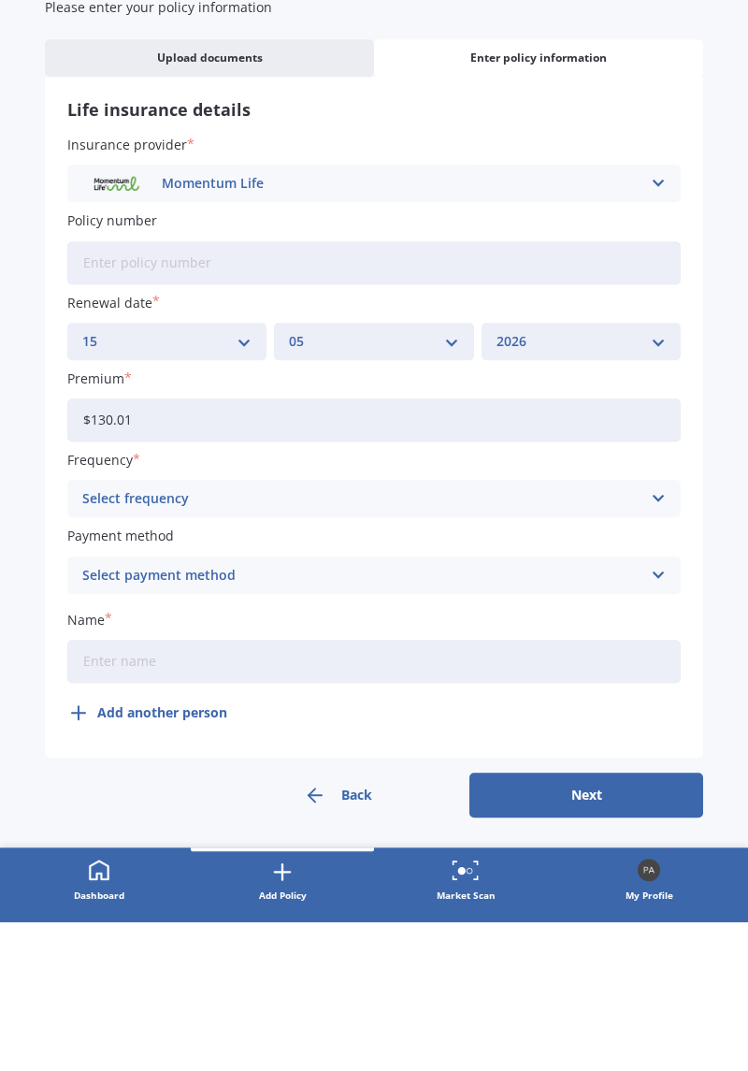
type input "$130.01"
click at [662, 641] on icon at bounding box center [658, 647] width 16 height 21
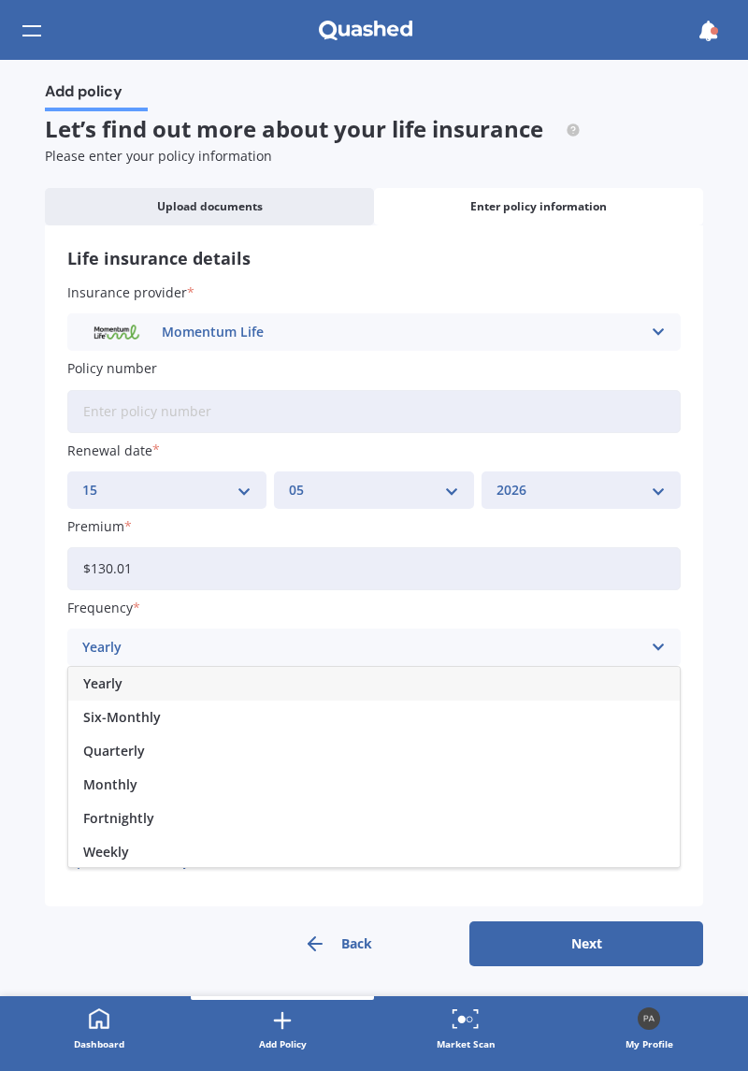
click at [146, 784] on div "Monthly" at bounding box center [374, 785] width 612 height 34
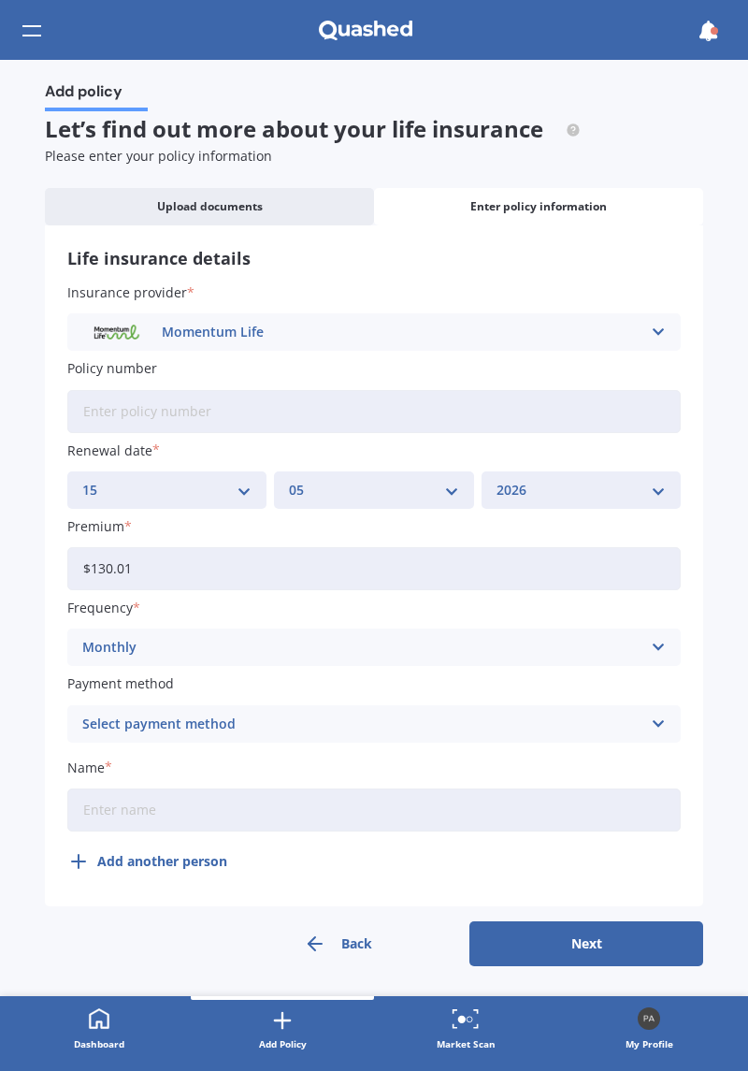
click at [654, 719] on icon at bounding box center [658, 724] width 16 height 21
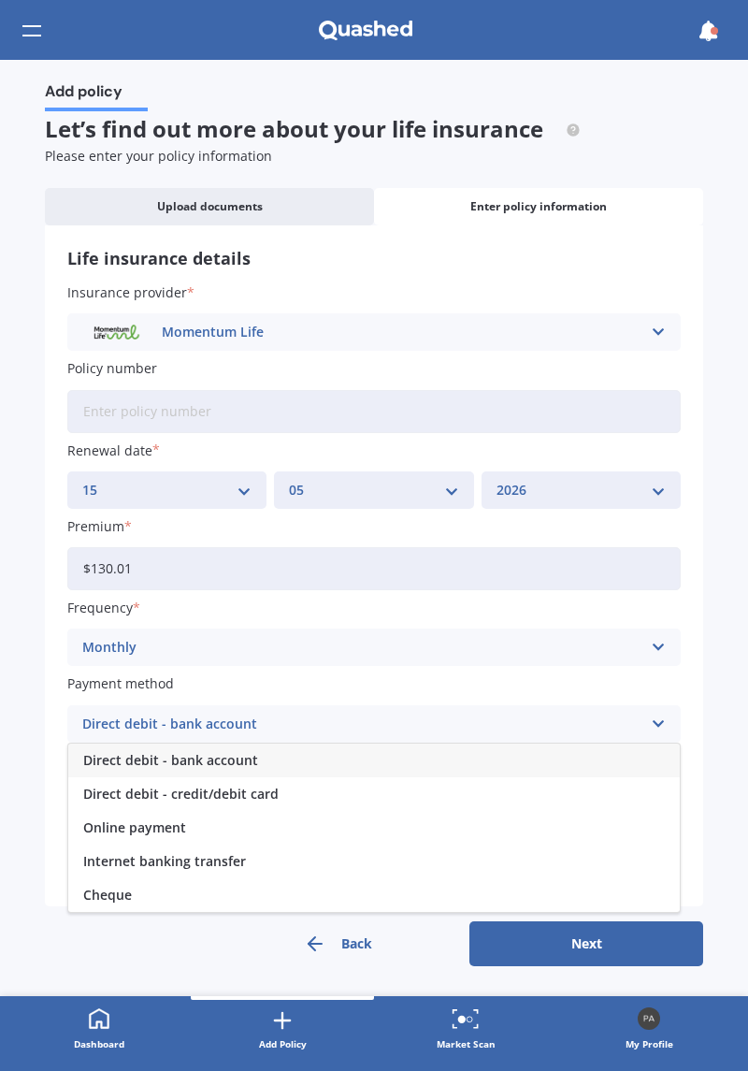
click at [268, 803] on div "Direct debit - credit/debit card" at bounding box center [374, 794] width 612 height 34
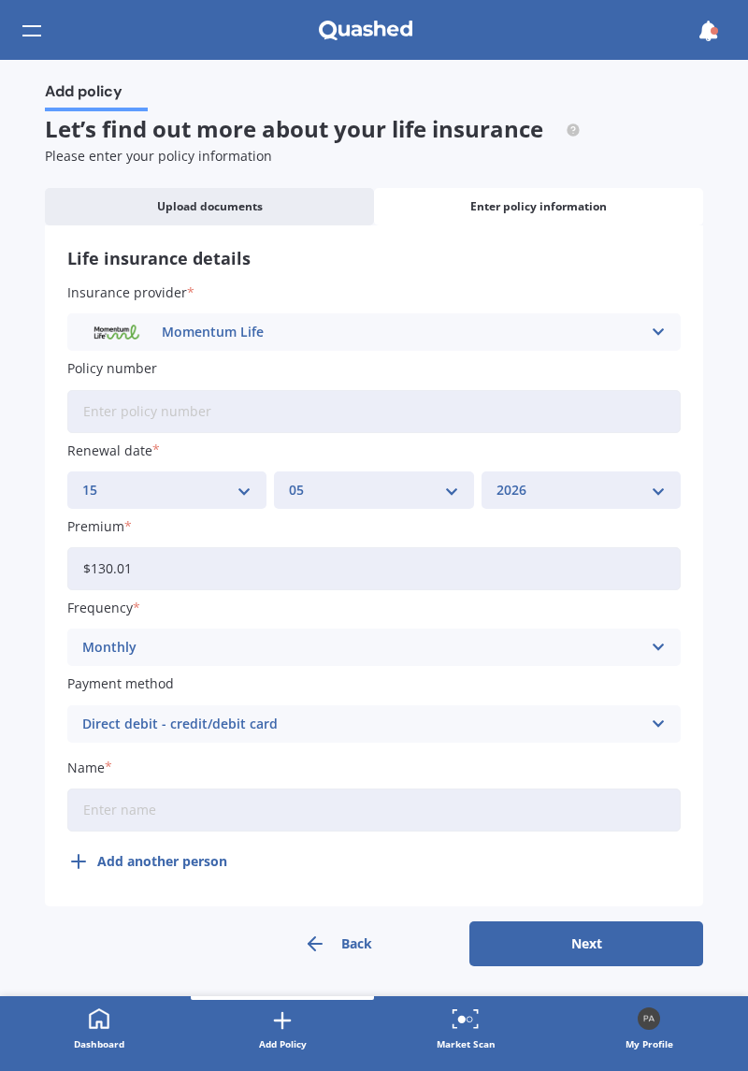
click at [408, 812] on input "Name" at bounding box center [374, 809] width 614 height 43
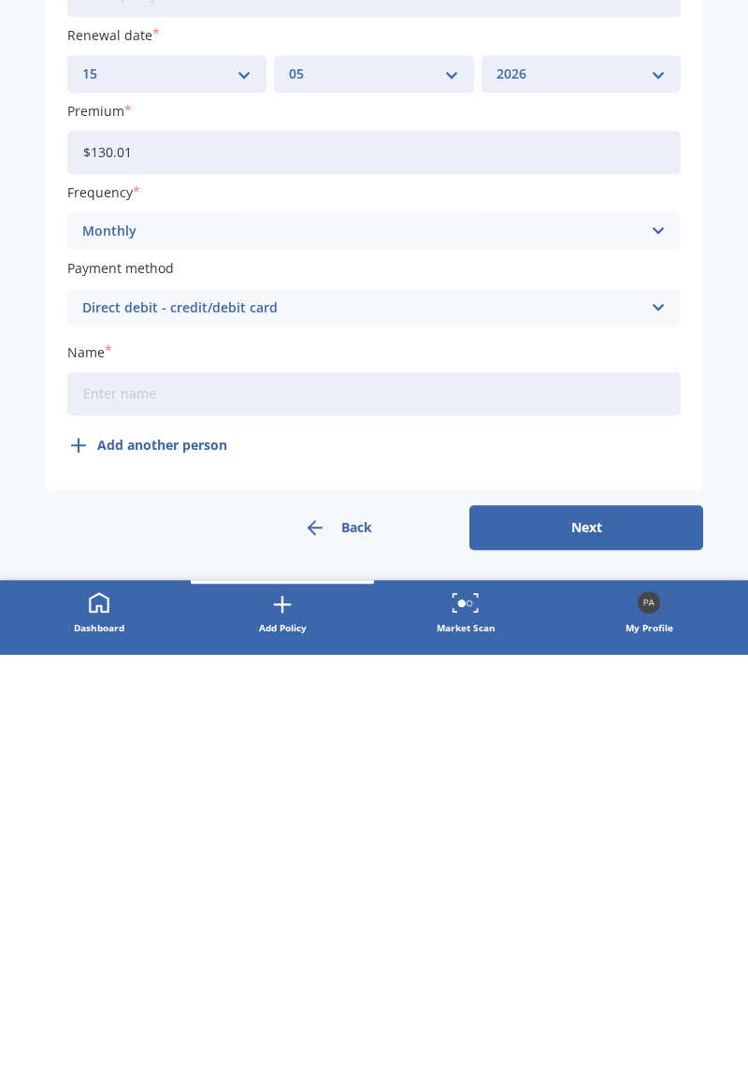
type input "[PERSON_NAME]"
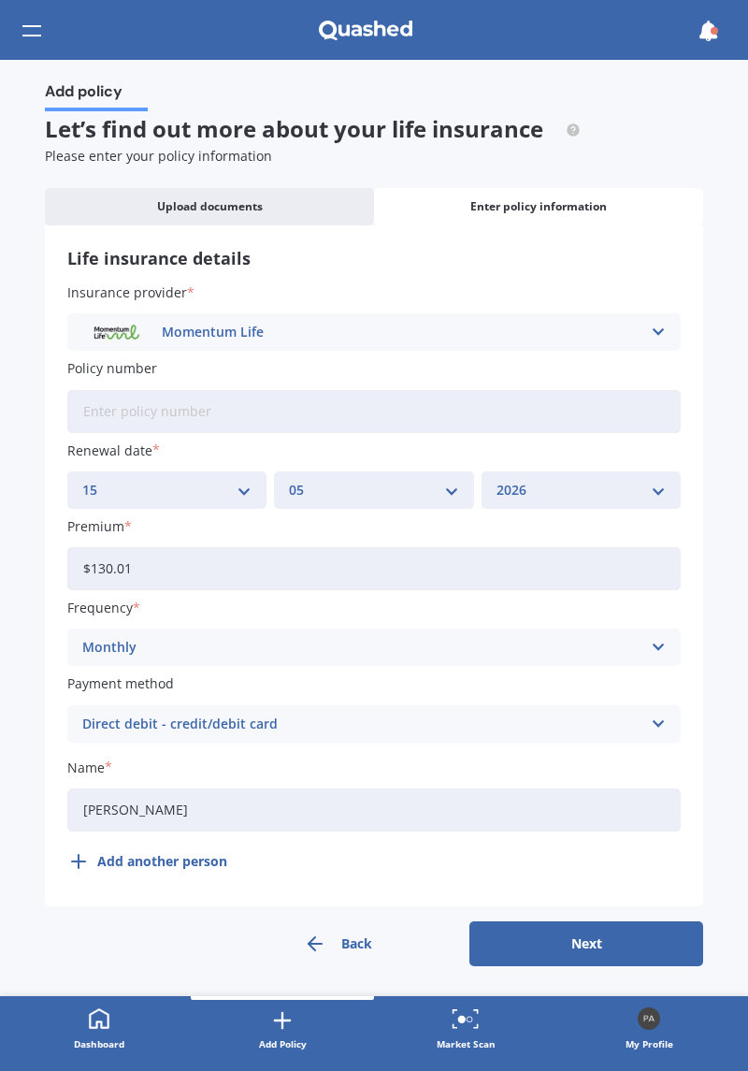
click at [612, 941] on button "Next" at bounding box center [587, 943] width 234 height 45
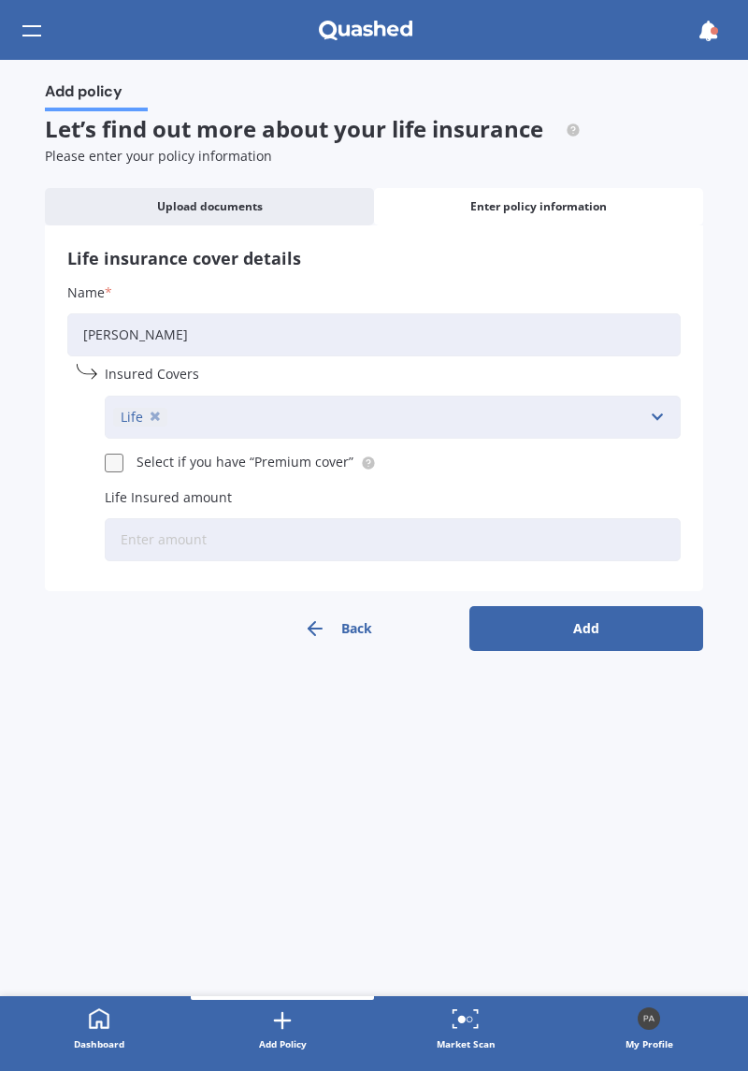
click at [192, 550] on input "Life Insured amount" at bounding box center [393, 539] width 576 height 43
type input "$350,000"
click at [648, 636] on button "Add" at bounding box center [587, 628] width 234 height 45
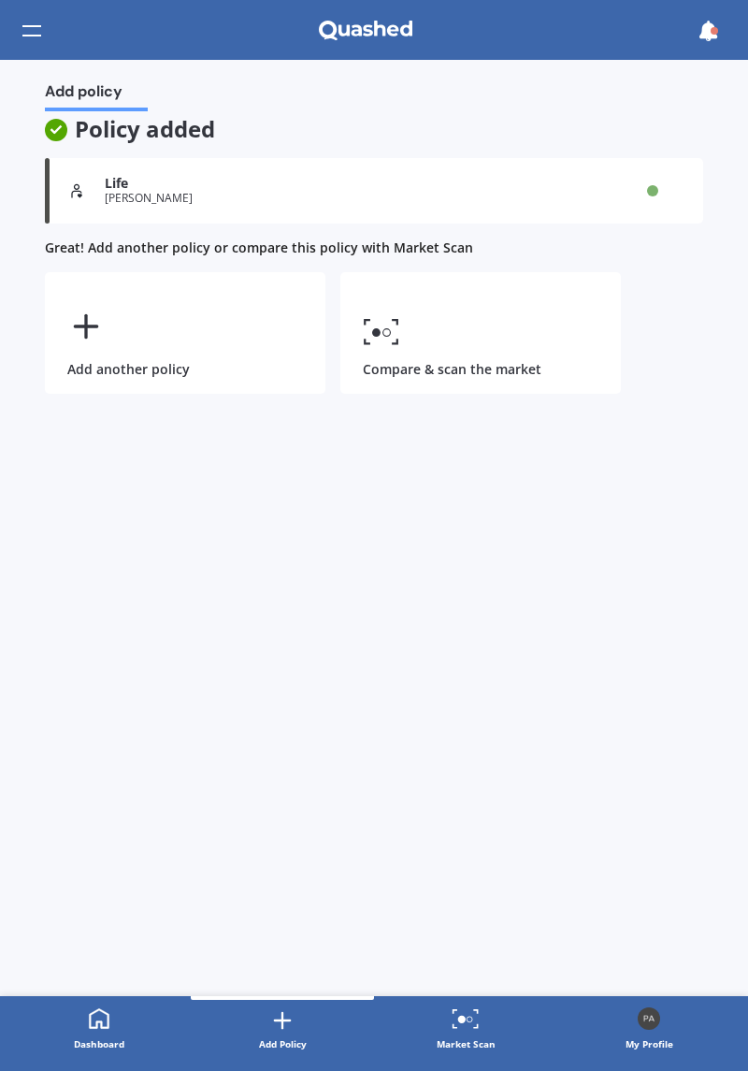
click at [88, 1009] on icon at bounding box center [99, 1018] width 22 height 22
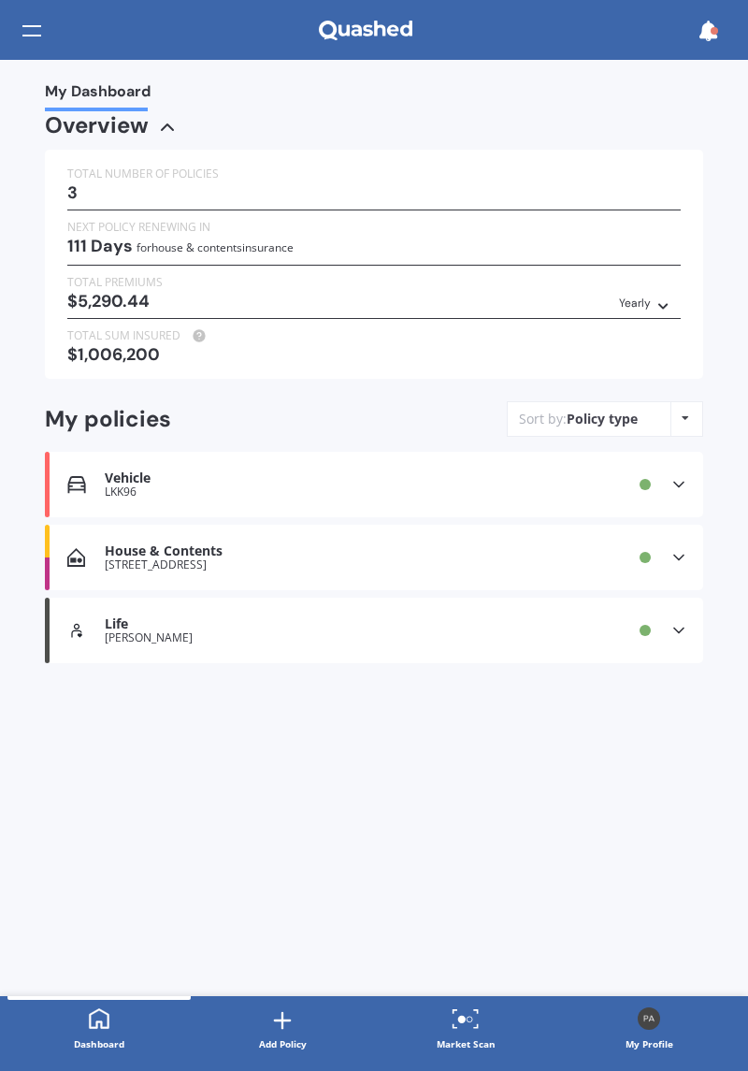
click at [292, 1033] on div at bounding box center [282, 1020] width 26 height 27
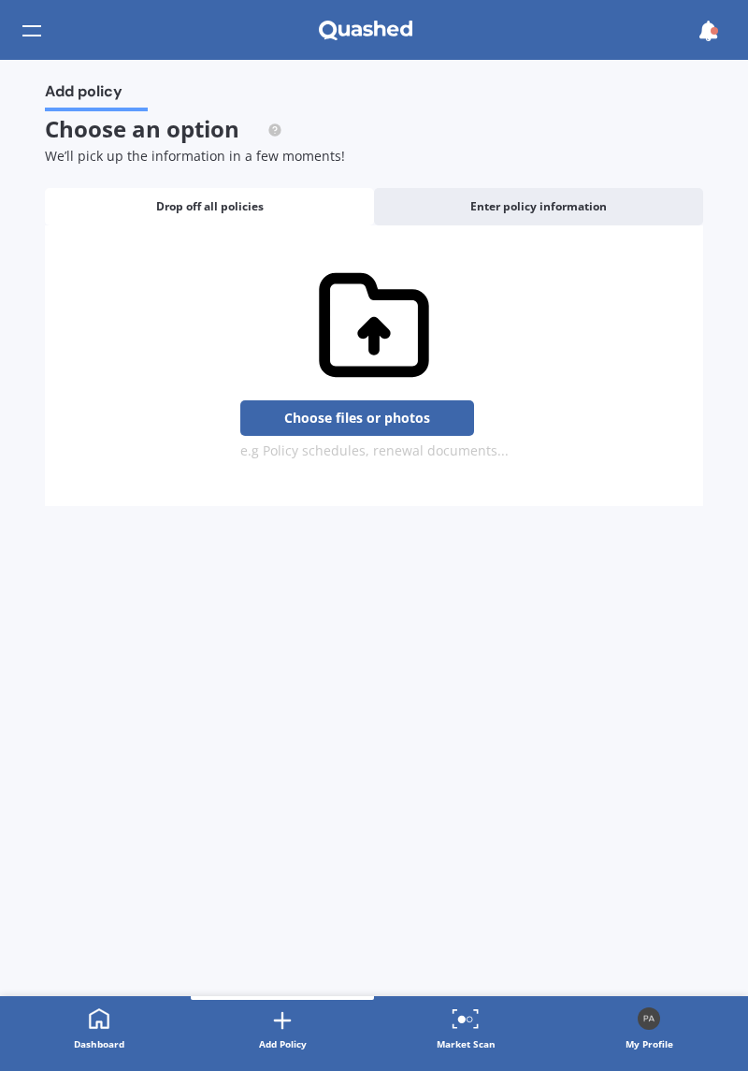
click at [629, 211] on div "Enter policy information" at bounding box center [538, 206] width 329 height 37
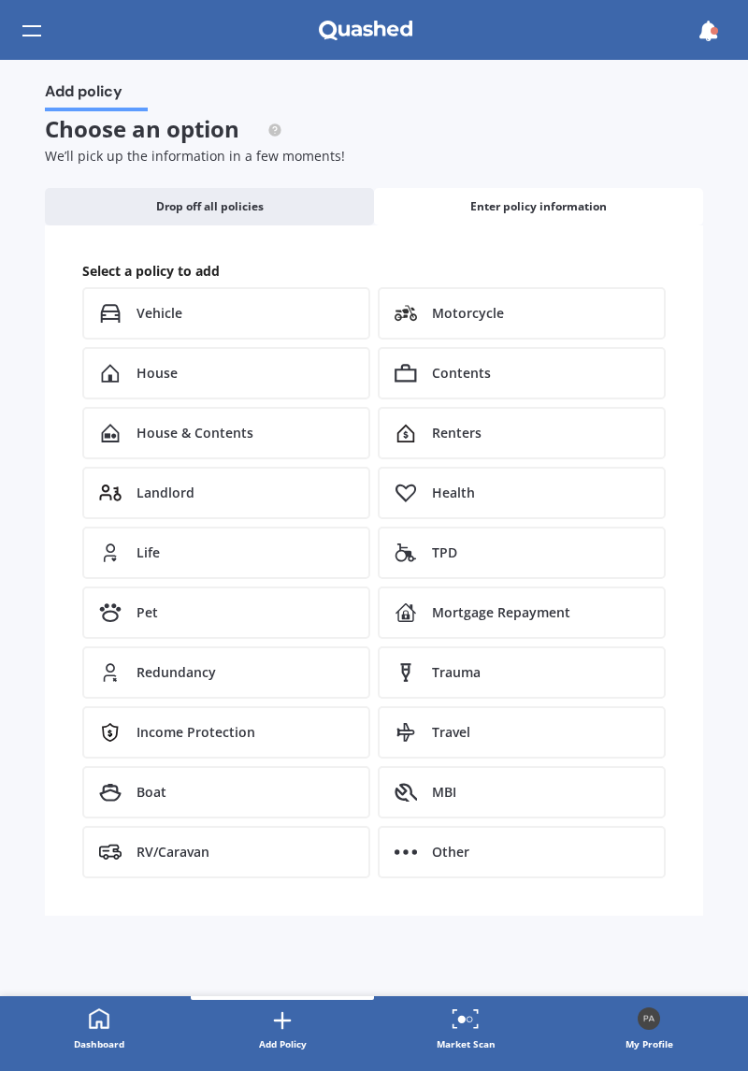
click at [587, 864] on div "Other" at bounding box center [522, 852] width 288 height 52
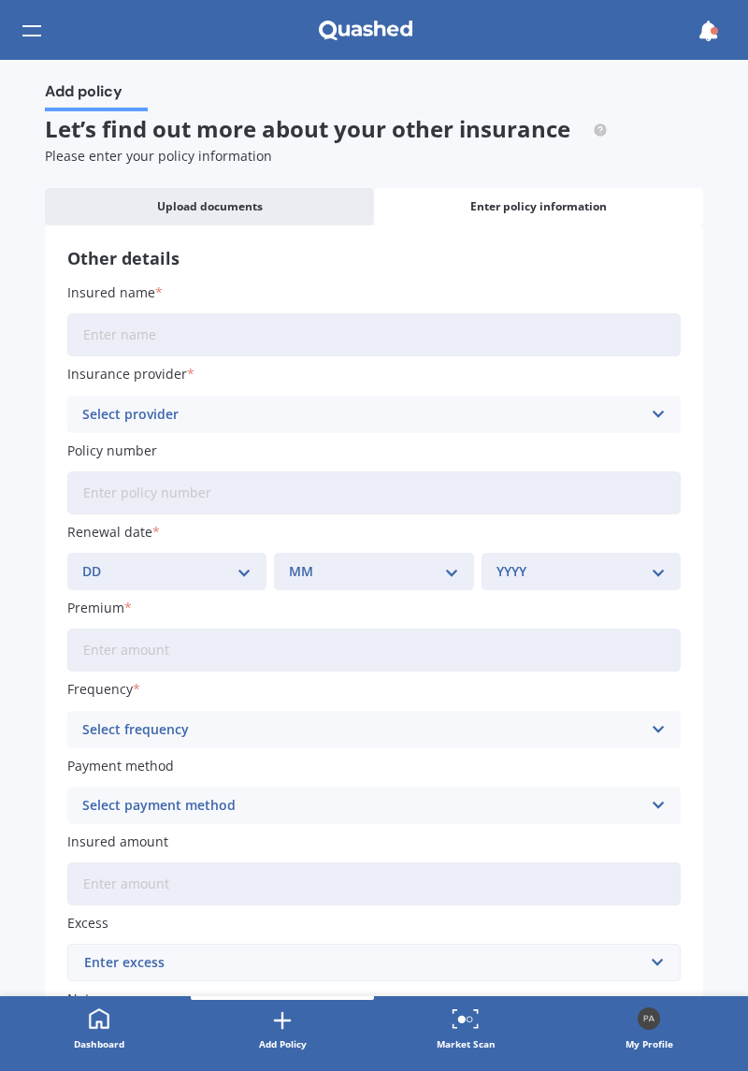
click at [650, 415] on icon at bounding box center [658, 414] width 16 height 21
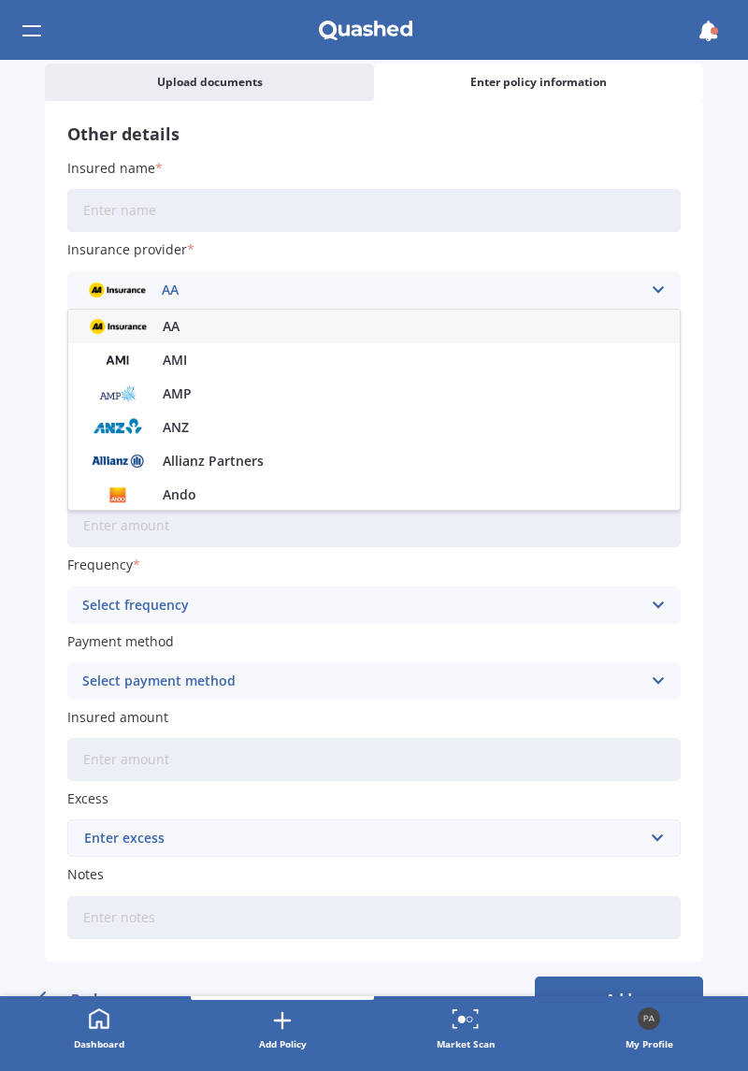
scroll to position [23, 0]
